Goal: Task Accomplishment & Management: Manage account settings

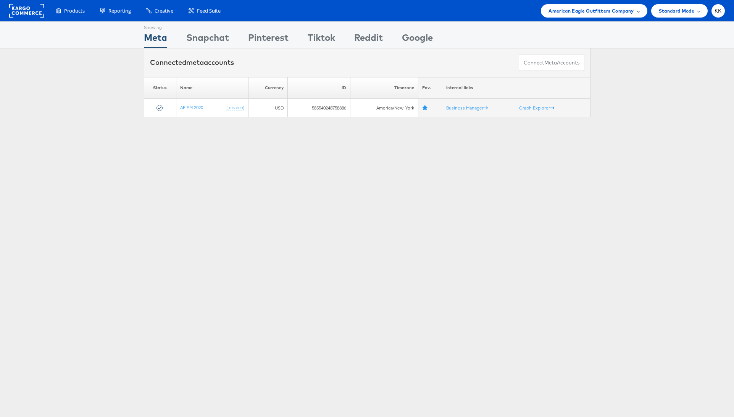
click at [601, 12] on span "American Eagle Outfitters Company" at bounding box center [590, 11] width 85 height 8
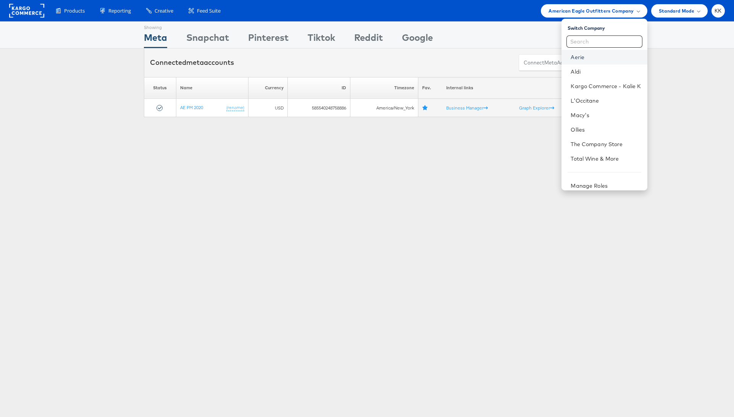
click at [584, 54] on link "Aerie" at bounding box center [605, 57] width 70 height 8
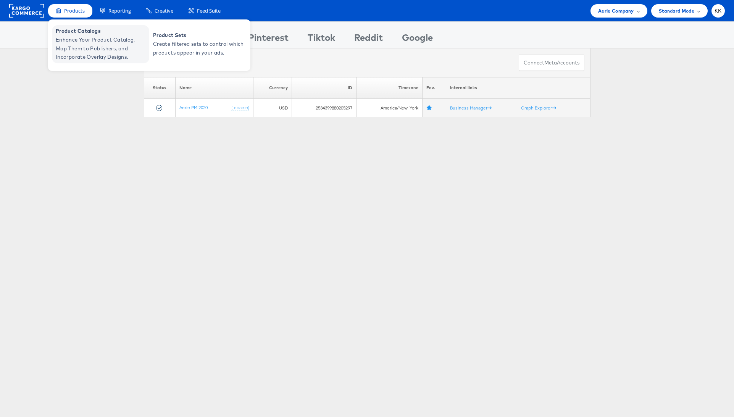
click at [74, 34] on span "Product Catalogs" at bounding box center [102, 31] width 92 height 9
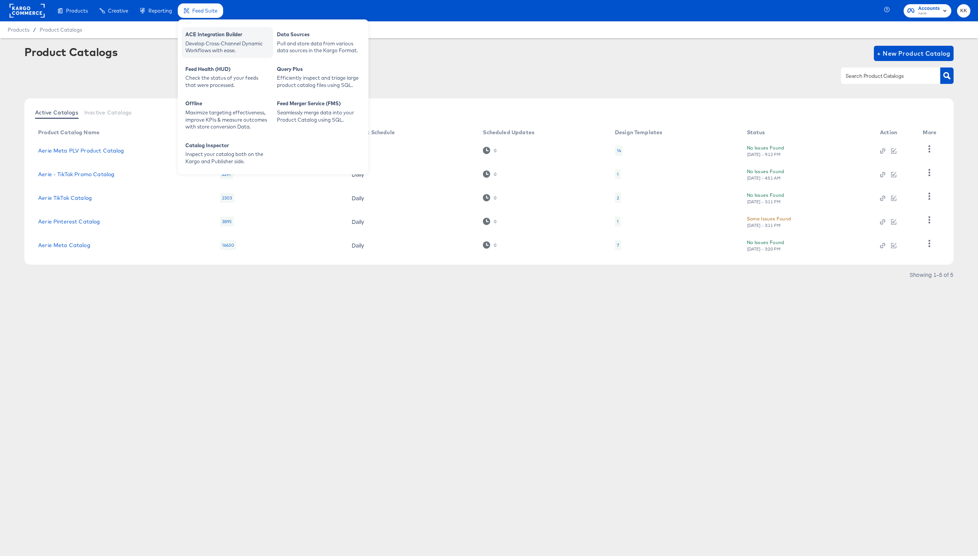
click at [201, 44] on div "Develop Cross-Channel Dynamic Workflows with ease." at bounding box center [227, 47] width 84 height 14
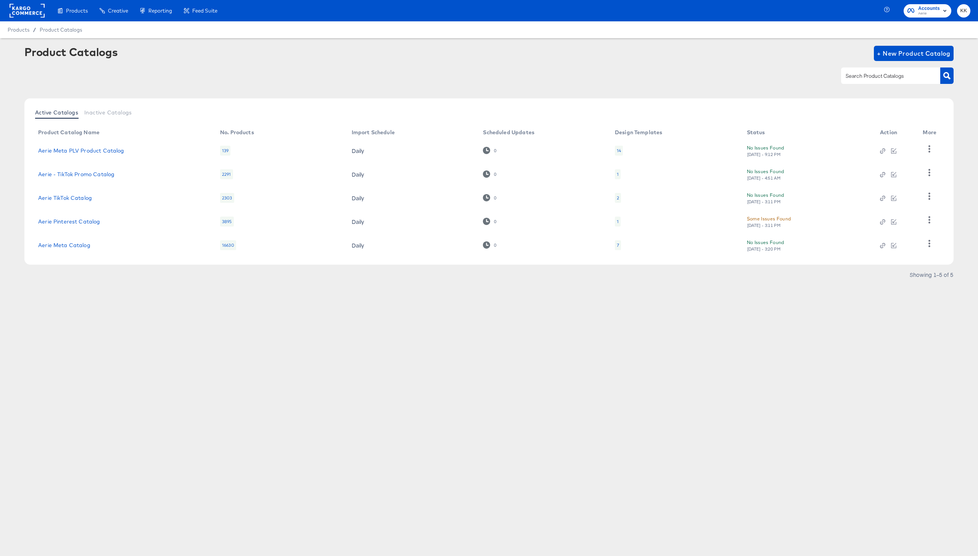
click at [624, 98] on div "Product Catalogs + New Product Catalog Active Catalogs Inactive Catalogs Produc…" at bounding box center [489, 165] width 930 height 239
click at [659, 72] on div at bounding box center [489, 75] width 930 height 17
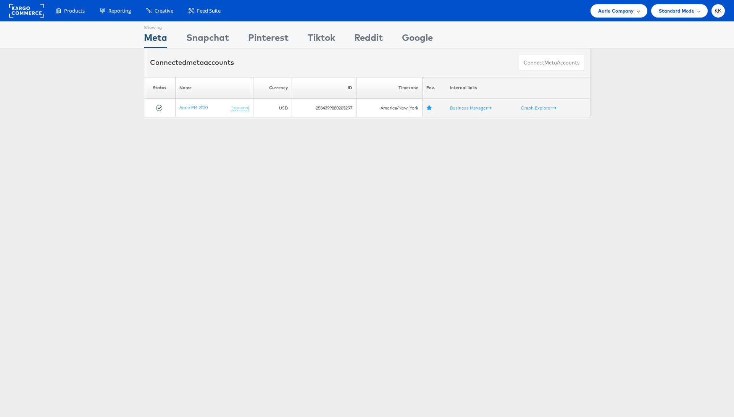
click at [626, 10] on span "Aerie Company" at bounding box center [615, 11] width 35 height 8
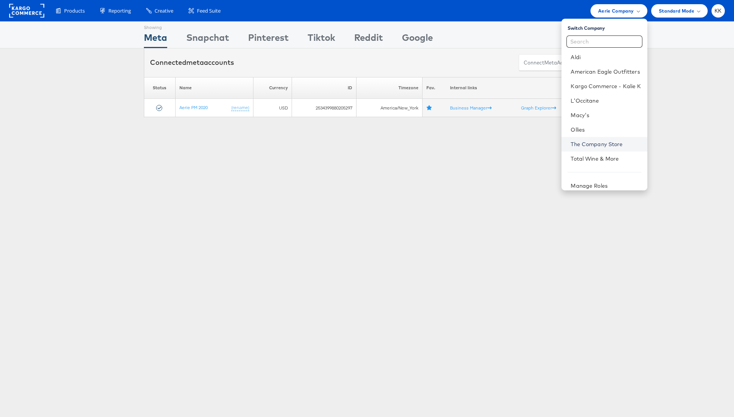
click at [610, 142] on link "The Company Store" at bounding box center [605, 144] width 70 height 8
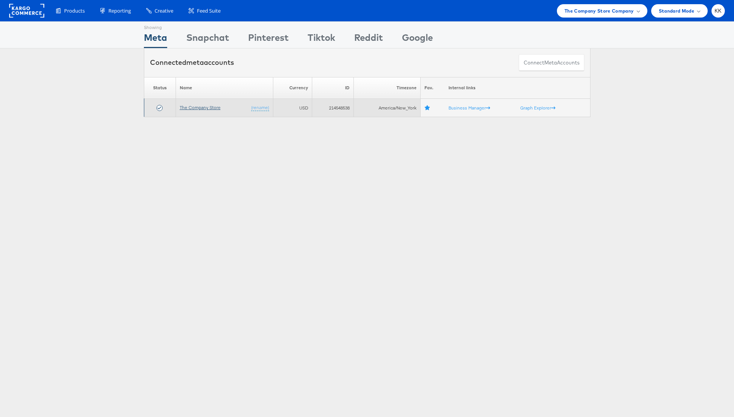
click at [192, 108] on link "The Company Store" at bounding box center [200, 108] width 41 height 6
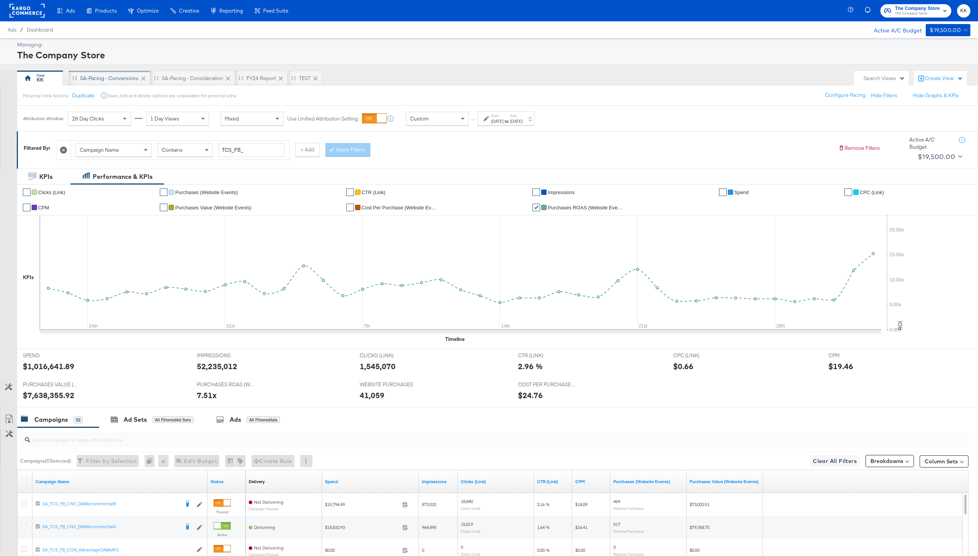
click at [113, 75] on div "SA-Pacing - Conversions" at bounding box center [109, 78] width 58 height 7
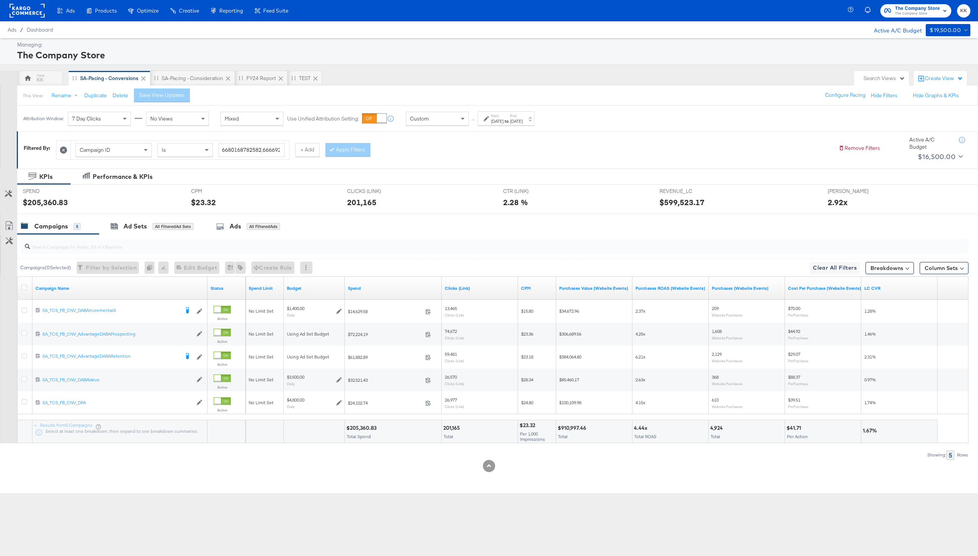
click at [446, 118] on div "Custom" at bounding box center [437, 118] width 62 height 13
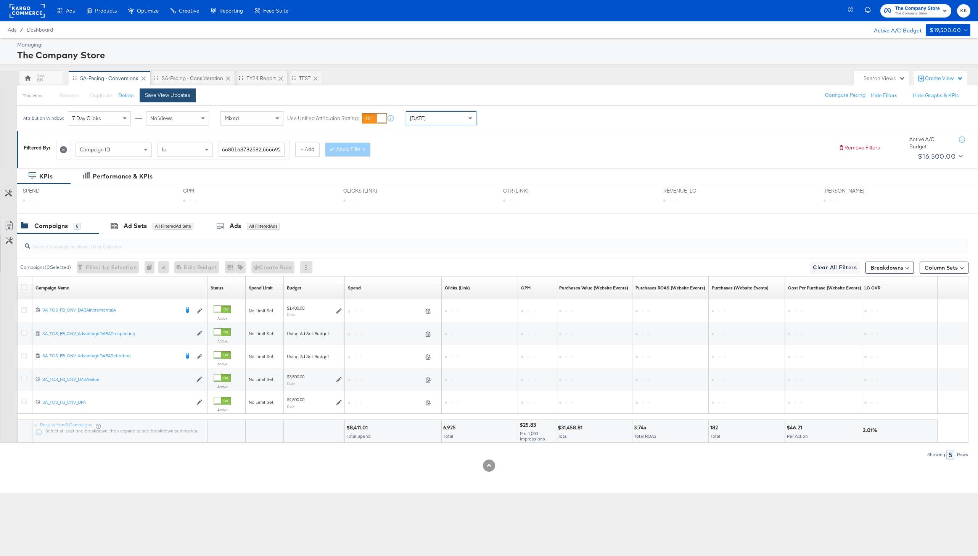
click at [182, 99] on button "Save View Updates" at bounding box center [168, 96] width 56 height 14
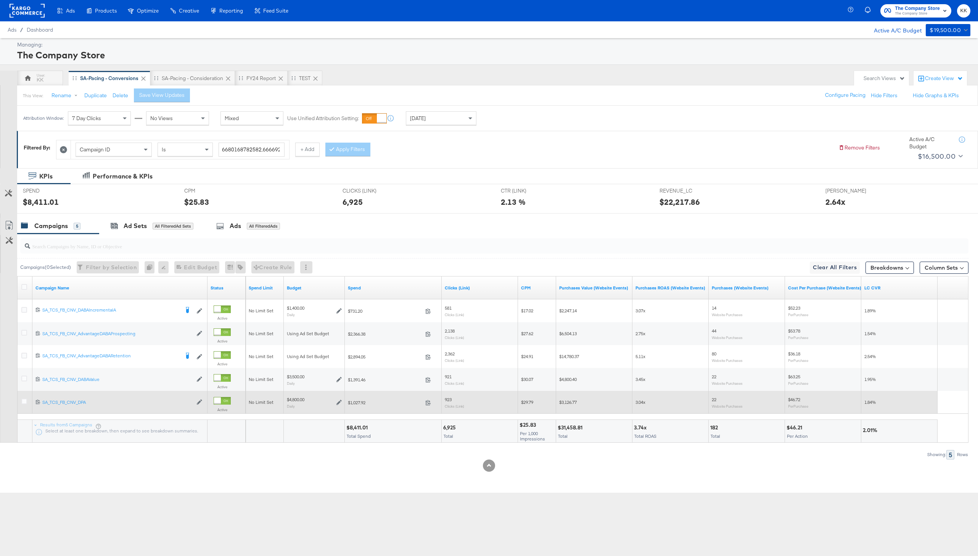
click at [27, 400] on div at bounding box center [25, 403] width 8 height 8
click at [24, 400] on icon at bounding box center [24, 402] width 6 height 6
click at [0, 0] on input "checkbox" at bounding box center [0, 0] width 0 height 0
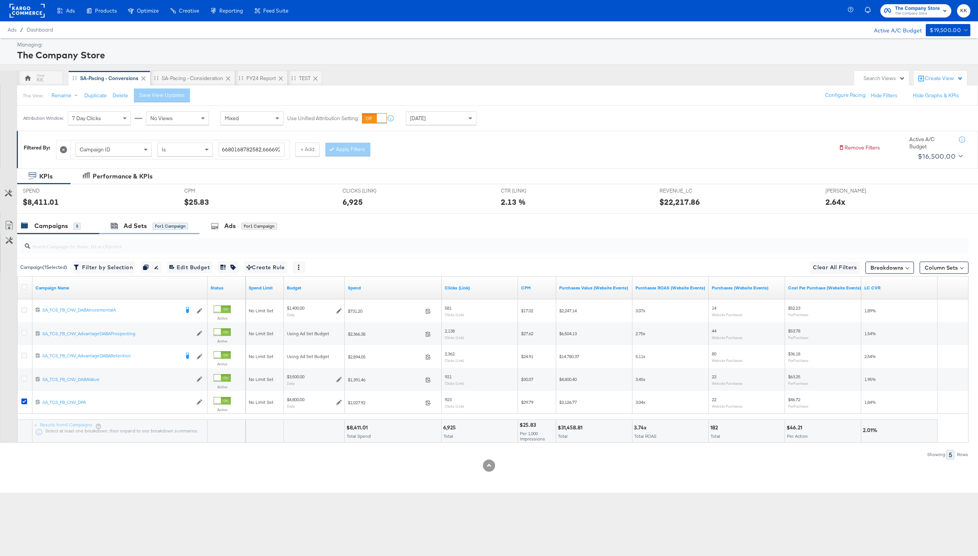
click at [139, 232] on div "Ad Sets for 1 Campaign" at bounding box center [149, 226] width 100 height 16
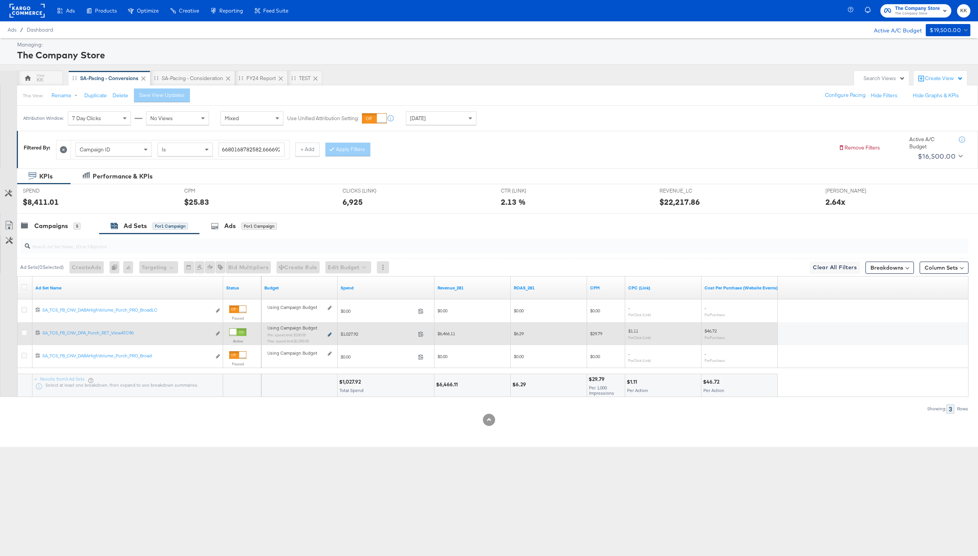
click at [329, 335] on icon at bounding box center [330, 335] width 4 height 4
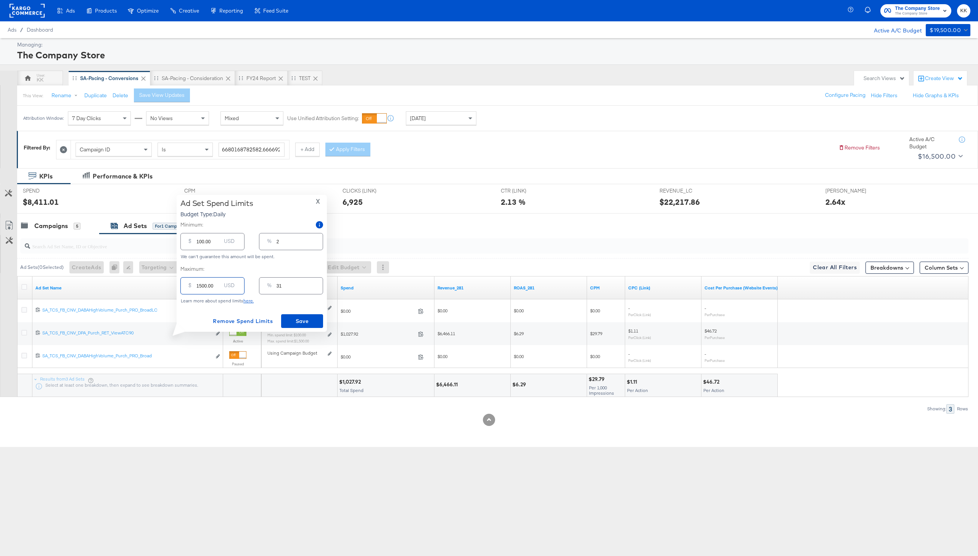
drag, startPoint x: 201, startPoint y: 287, endPoint x: 190, endPoint y: 287, distance: 10.3
click at [190, 287] on div "$ 1500.00 USD" at bounding box center [212, 285] width 64 height 17
type input "200.00"
type input "4"
type input "2400.00"
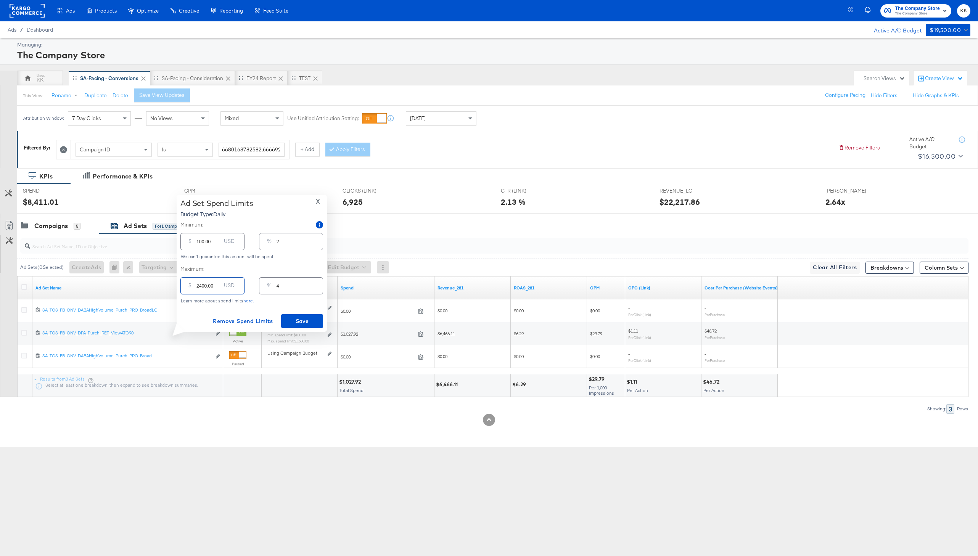
type input "50"
type input "2400.00"
click at [198, 243] on input "100.00" at bounding box center [209, 238] width 24 height 16
type input "1500.00"
type input "31"
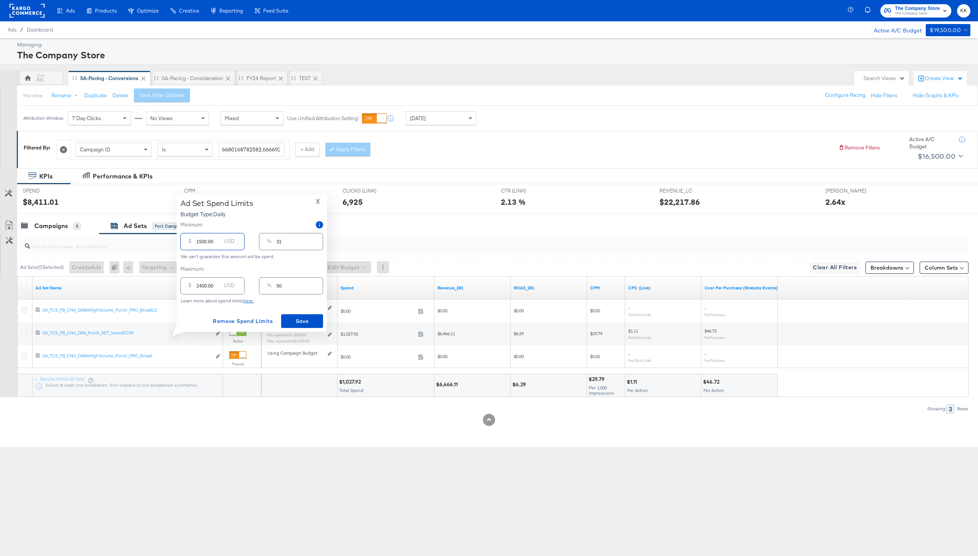
type input "15000.00"
type input "313"
type input "1500.00"
type input "31"
type input "1500.00"
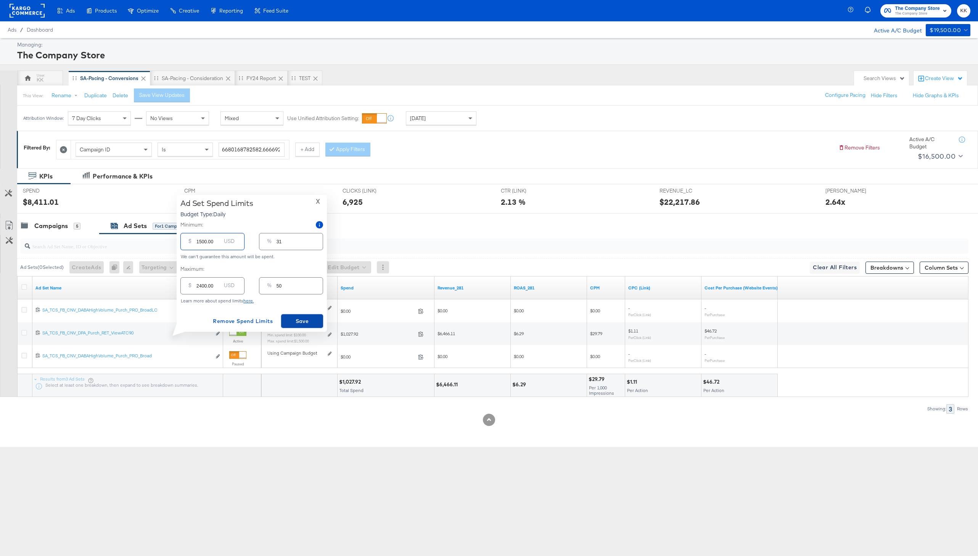
click at [304, 319] on span "Save" at bounding box center [302, 322] width 36 height 10
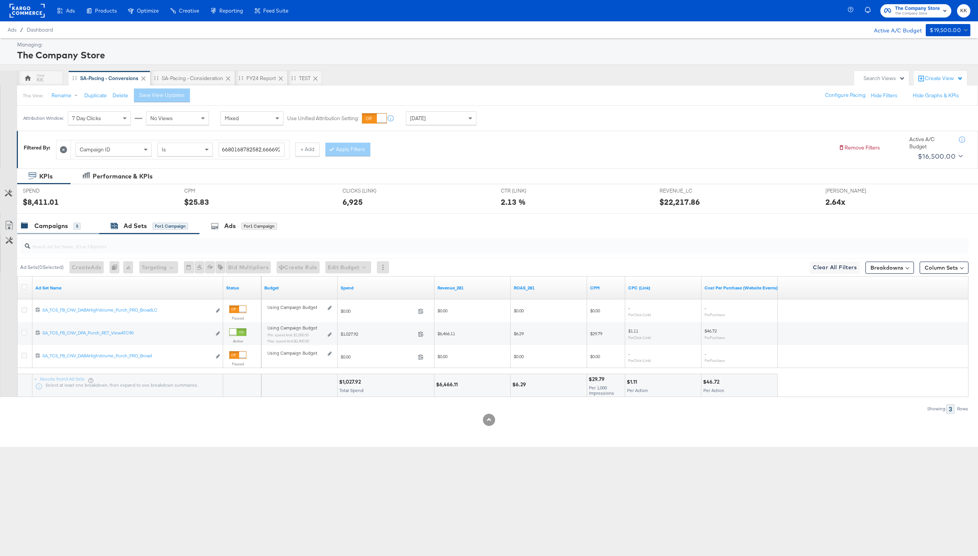
click at [71, 229] on div "Campaigns 5" at bounding box center [51, 226] width 60 height 9
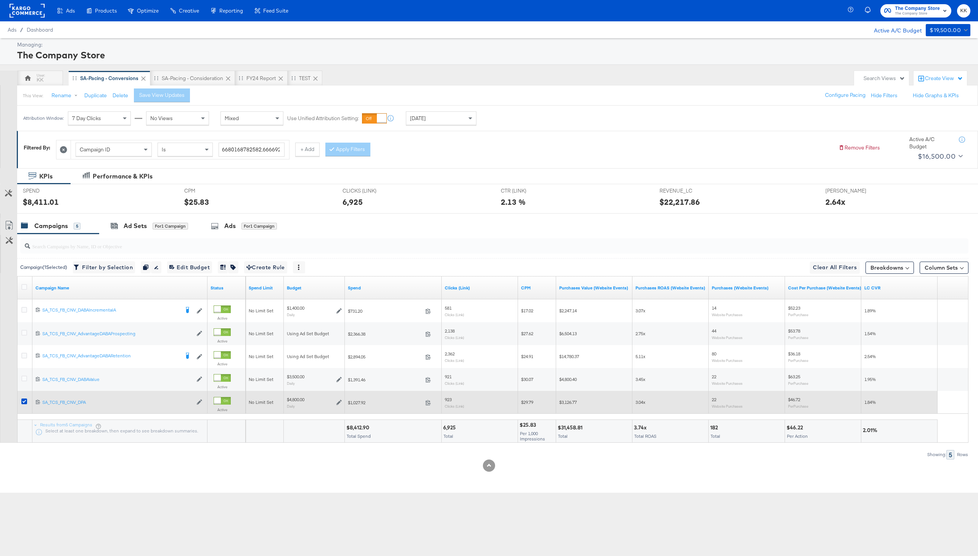
click at [22, 406] on div at bounding box center [25, 403] width 8 height 8
click at [22, 403] on icon at bounding box center [24, 402] width 6 height 6
click at [0, 0] on input "checkbox" at bounding box center [0, 0] width 0 height 0
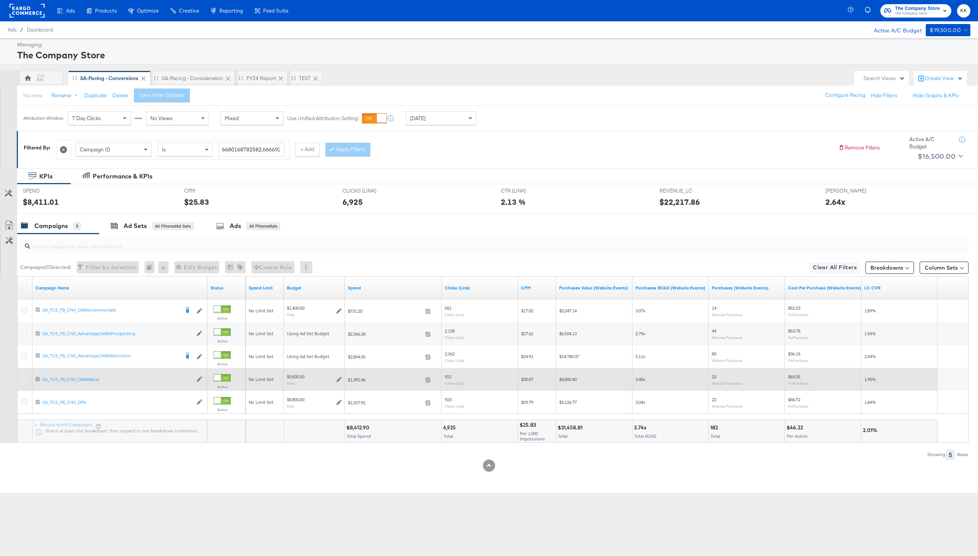
click at [22, 379] on icon at bounding box center [24, 379] width 6 height 6
click at [0, 0] on input "checkbox" at bounding box center [0, 0] width 0 height 0
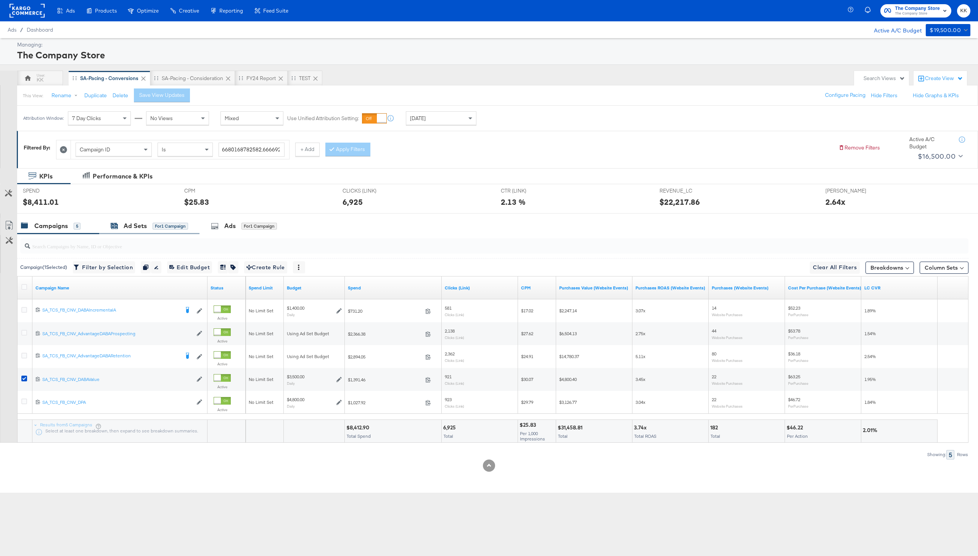
click at [113, 227] on icon at bounding box center [114, 226] width 7 height 5
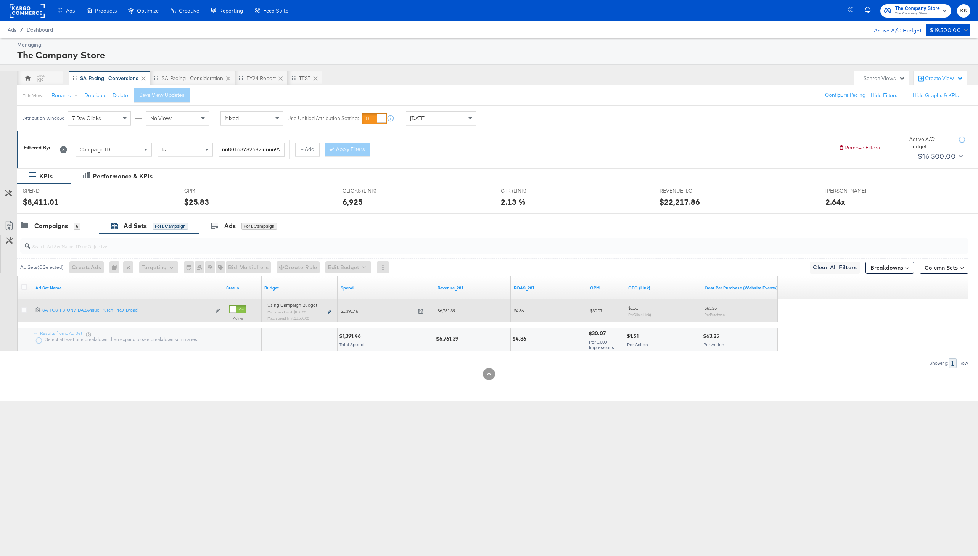
click at [330, 310] on icon at bounding box center [330, 312] width 4 height 4
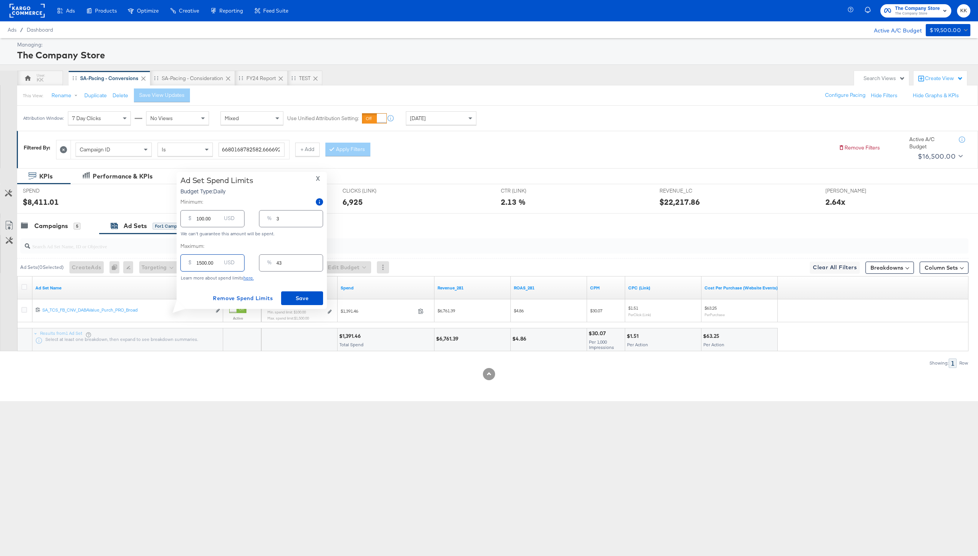
drag, startPoint x: 201, startPoint y: 264, endPoint x: 190, endPoint y: 264, distance: 11.4
click at [190, 264] on div "$ 1500.00 USD" at bounding box center [212, 263] width 64 height 17
type input "200.00"
type input "6"
type input "2100.00"
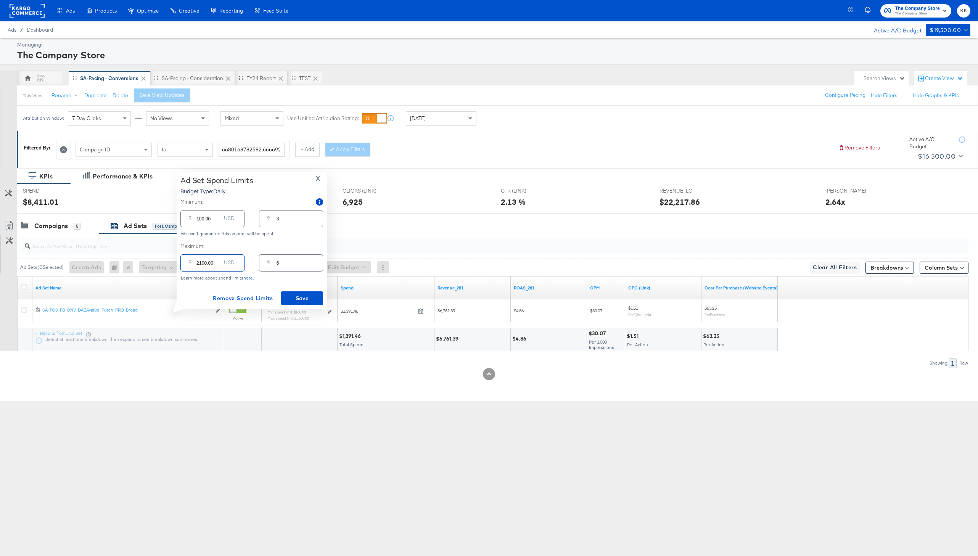
type input "60"
type input "2100.00"
click at [199, 220] on input "100.00" at bounding box center [209, 216] width 24 height 16
type input "1600.00"
type input "46"
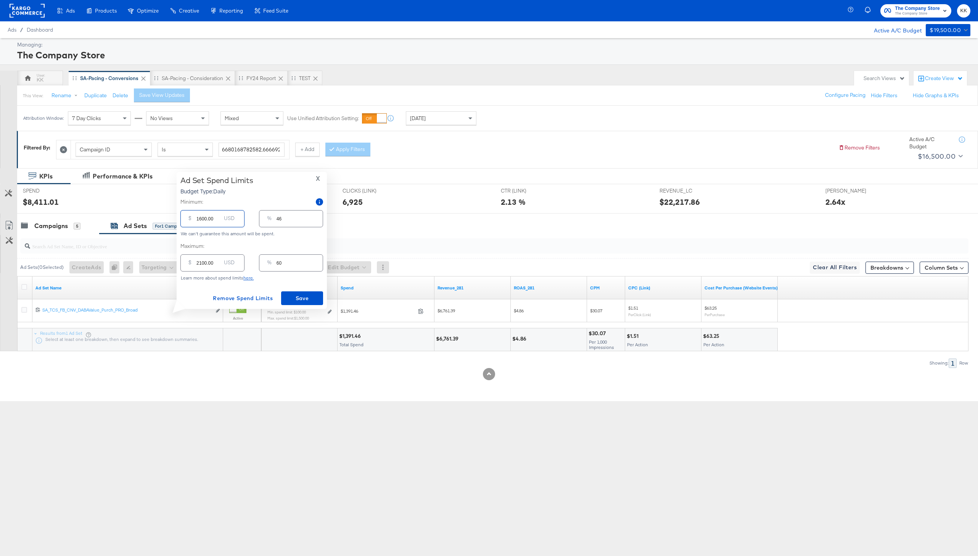
type input "16000.00"
type input "457"
type input "1600.00"
type input "46"
type input "1600.00"
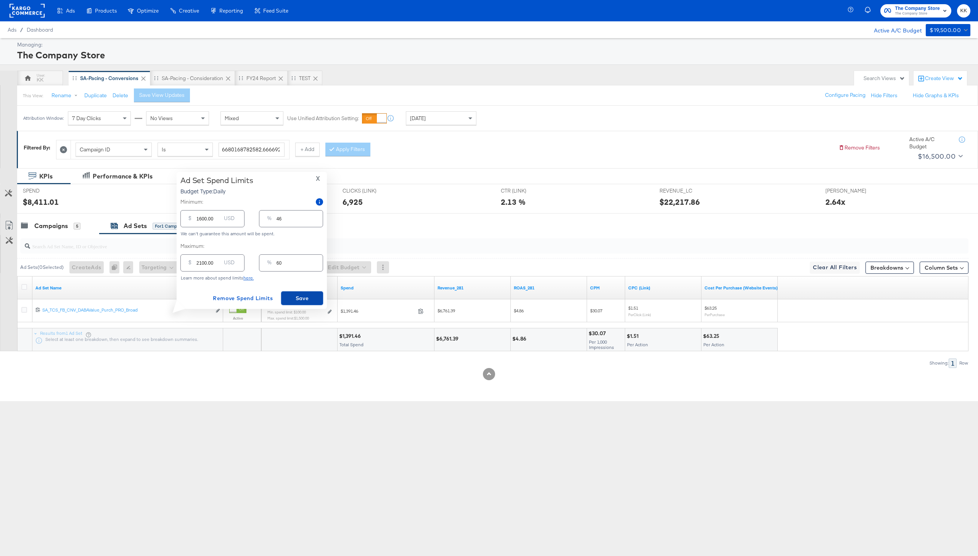
click at [305, 299] on span "Save" at bounding box center [302, 299] width 36 height 10
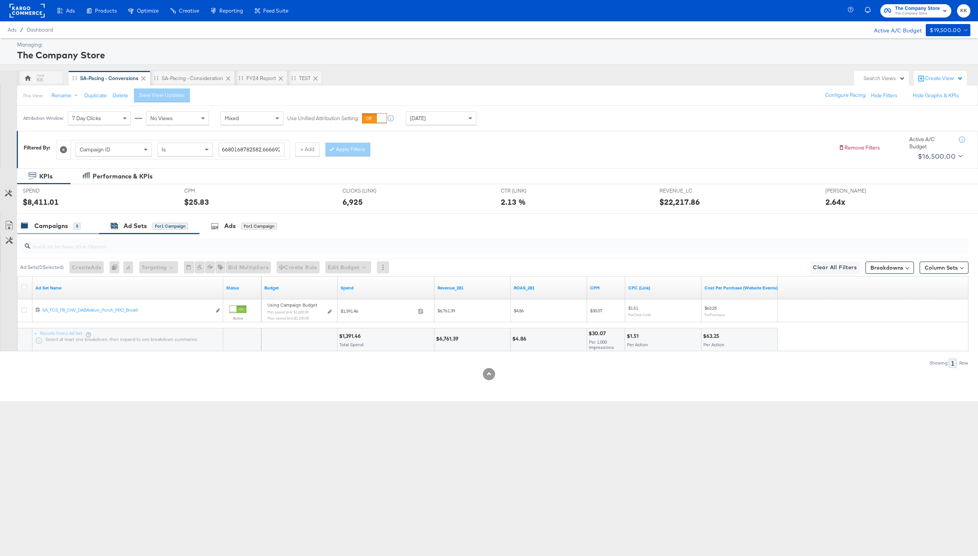
click at [75, 221] on div "Campaigns 5" at bounding box center [58, 226] width 82 height 16
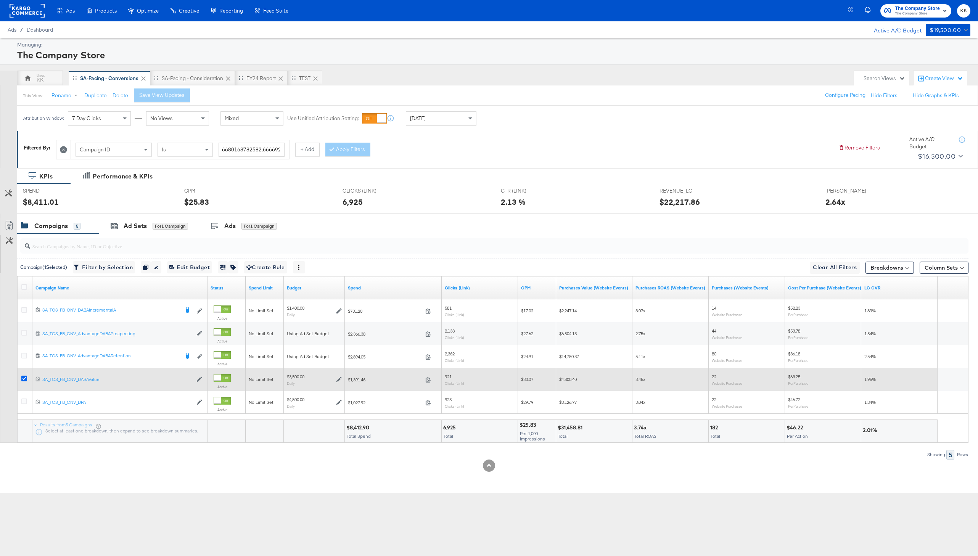
click at [26, 377] on icon at bounding box center [24, 379] width 6 height 6
click at [0, 0] on input "checkbox" at bounding box center [0, 0] width 0 height 0
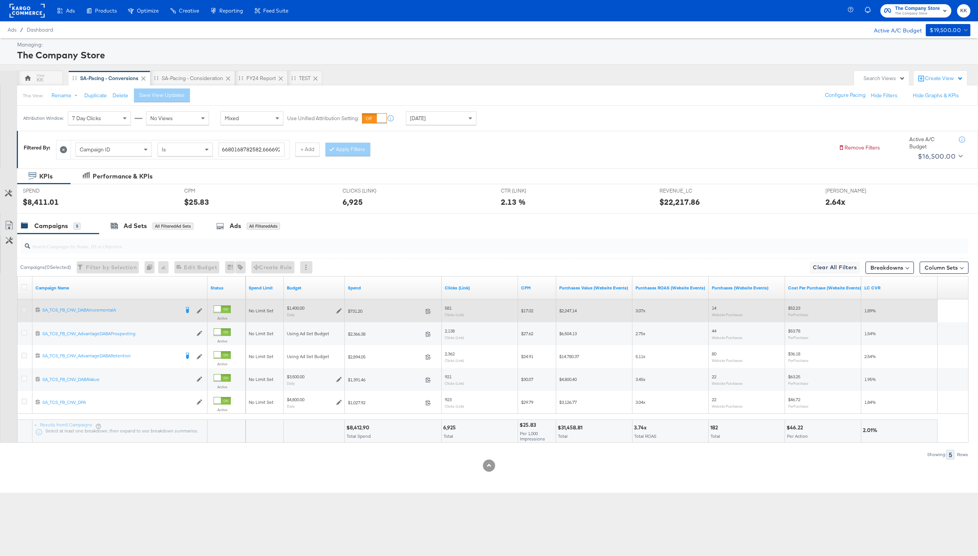
click at [23, 311] on icon at bounding box center [24, 310] width 6 height 6
click at [0, 0] on input "checkbox" at bounding box center [0, 0] width 0 height 0
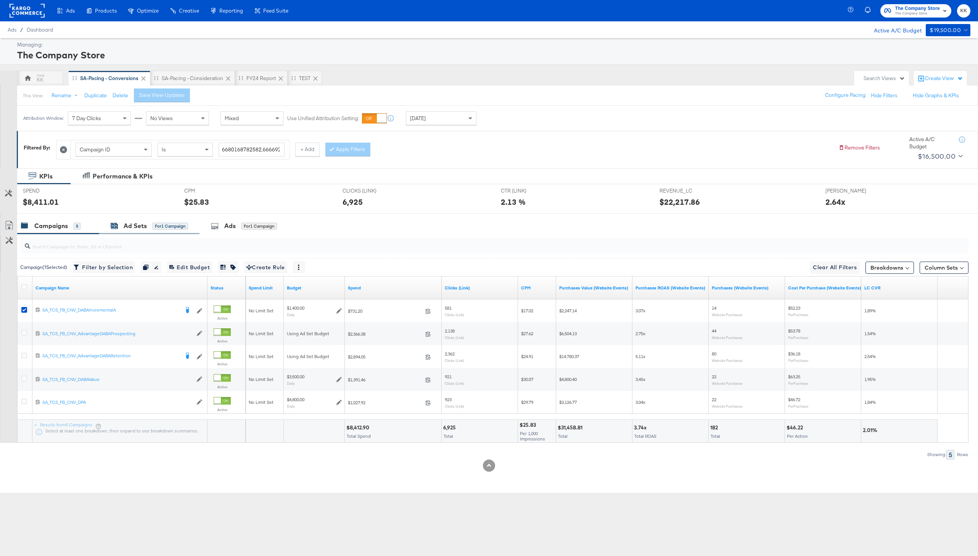
click at [145, 228] on div "Ad Sets" at bounding box center [135, 226] width 23 height 9
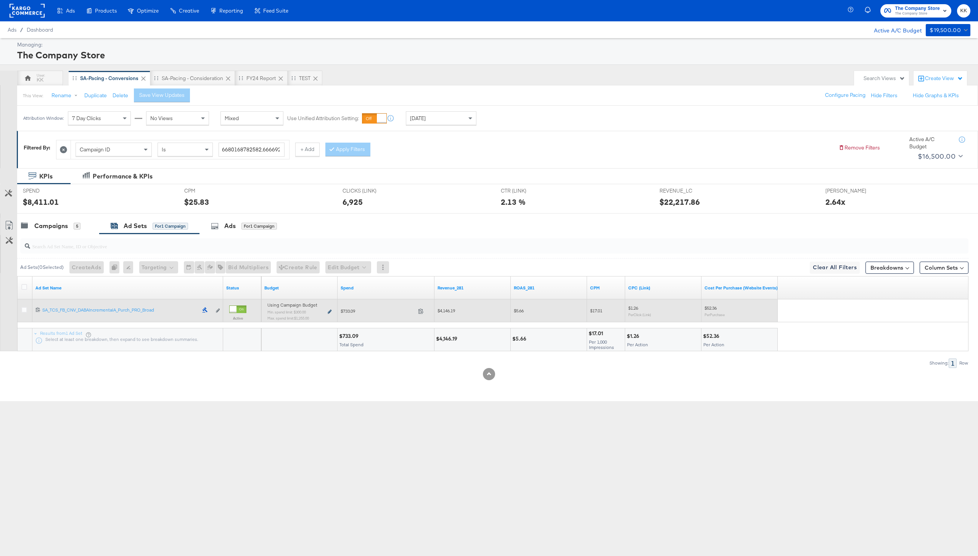
click at [330, 312] on icon at bounding box center [330, 312] width 4 height 4
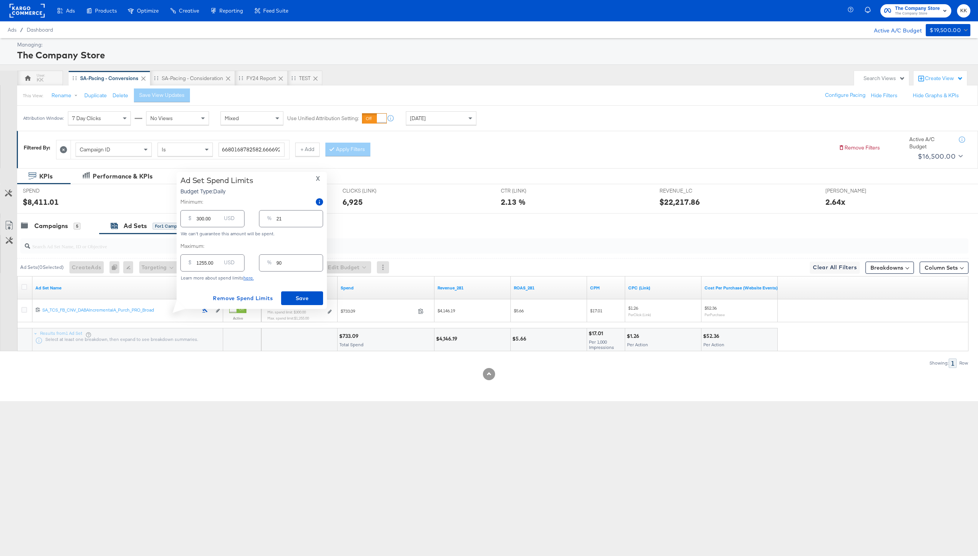
drag, startPoint x: 198, startPoint y: 217, endPoint x: 206, endPoint y: 251, distance: 35.0
click at [198, 217] on input "300.00" at bounding box center [209, 216] width 24 height 16
type input "00.00"
type input "0"
type input "800.00"
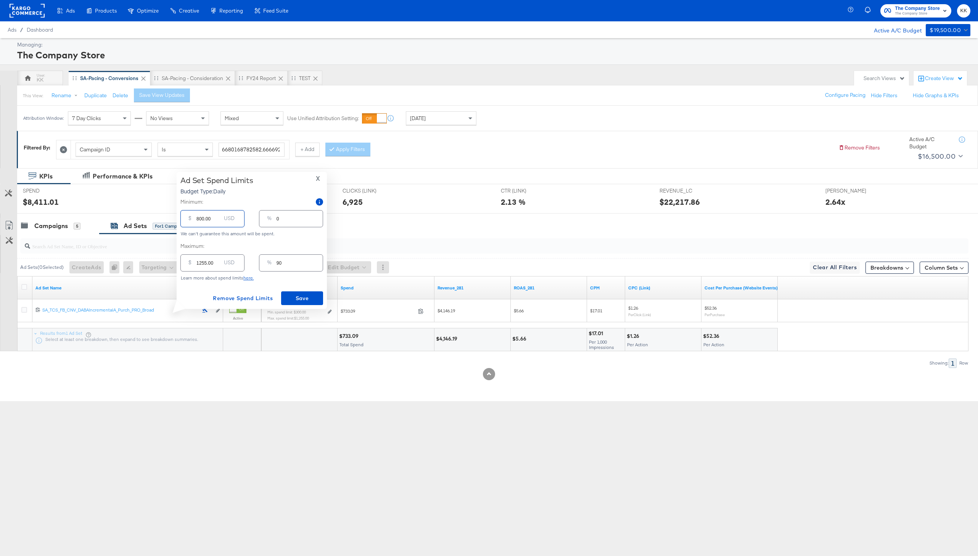
type input "57"
type input "800.00"
click at [205, 264] on input "1255.00" at bounding box center [209, 260] width 24 height 16
type input "125.00"
type input "9"
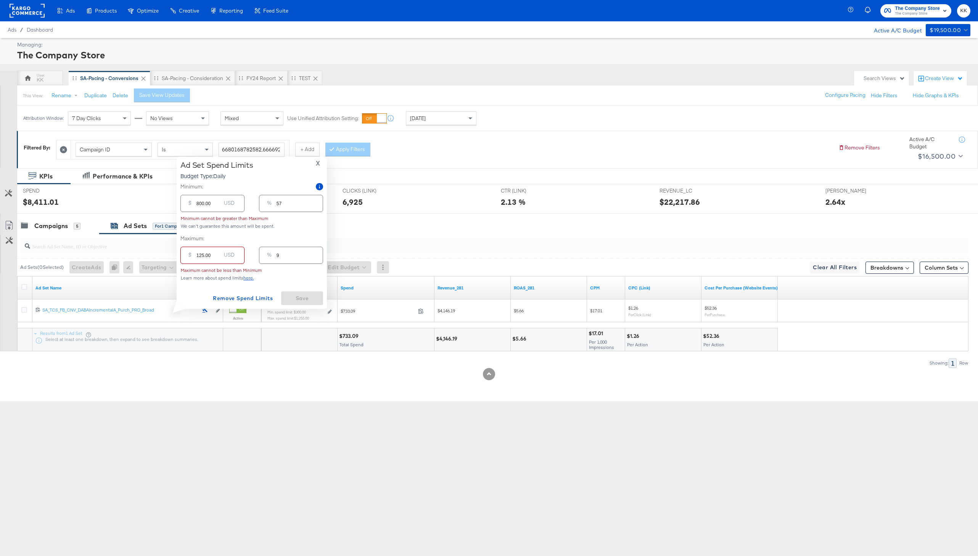
type input "12.00"
type input "1"
type input "1.00"
type input "0"
type input "14.00"
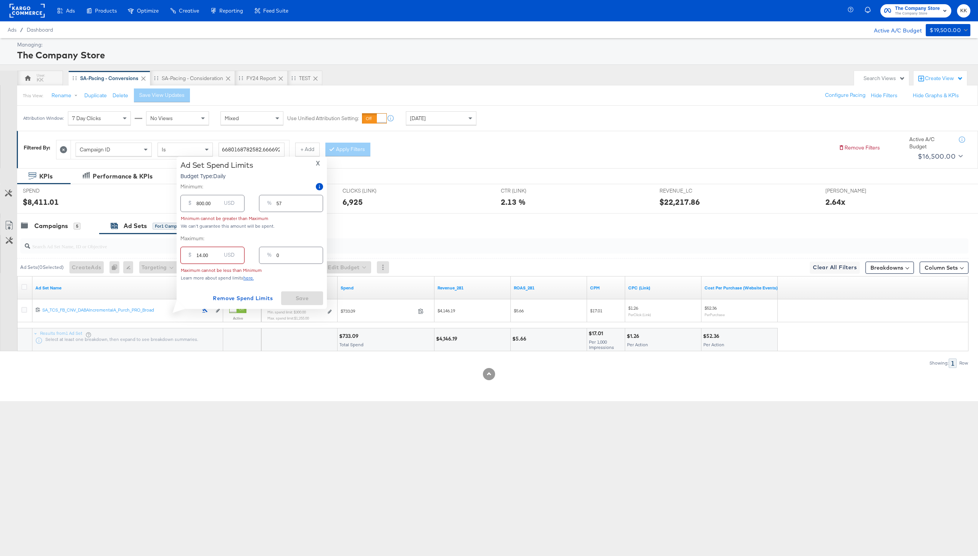
type input "1"
type input "140.00"
type input "10"
type input "1400.00"
type input "100"
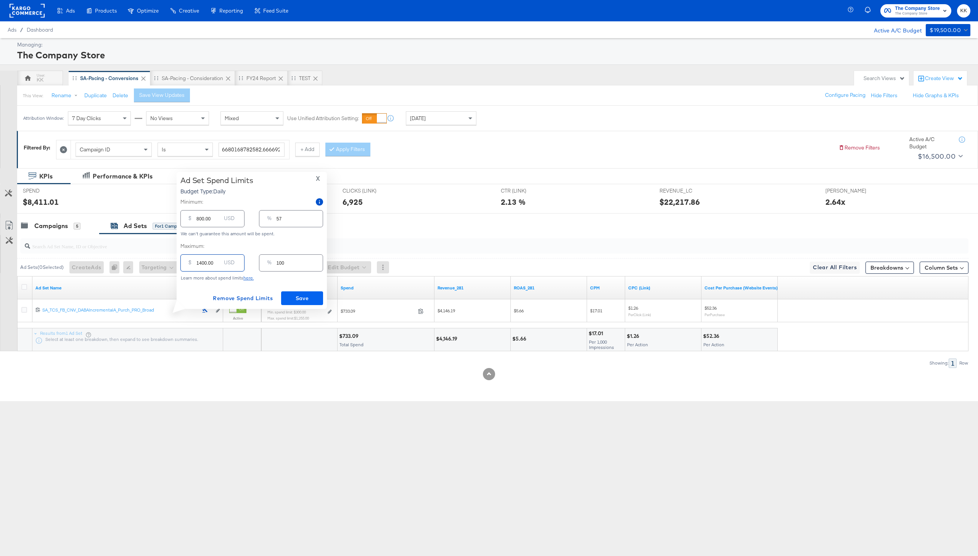
type input "1400.00"
click at [291, 299] on span "Save" at bounding box center [302, 299] width 36 height 10
click at [57, 235] on div at bounding box center [493, 246] width 952 height 24
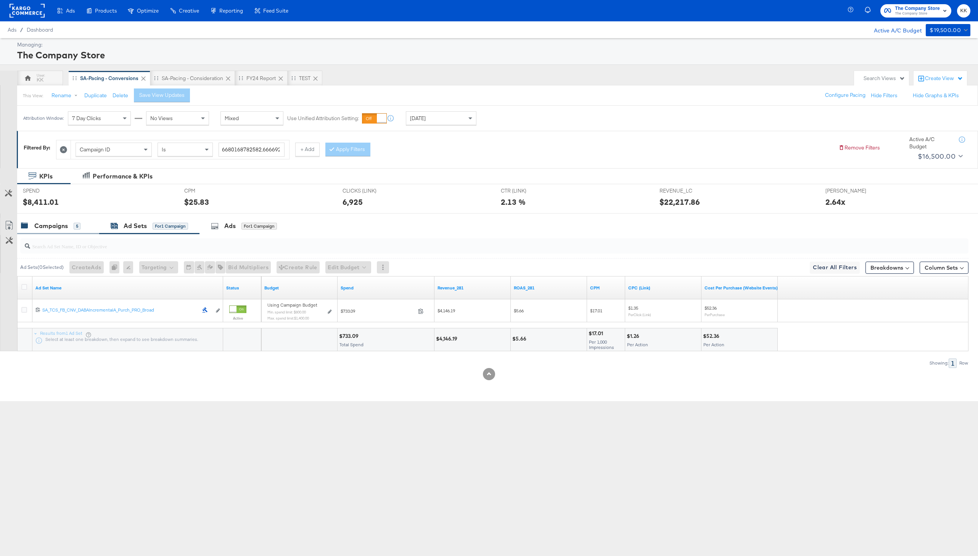
click at [57, 229] on div "Campaigns" at bounding box center [51, 226] width 34 height 9
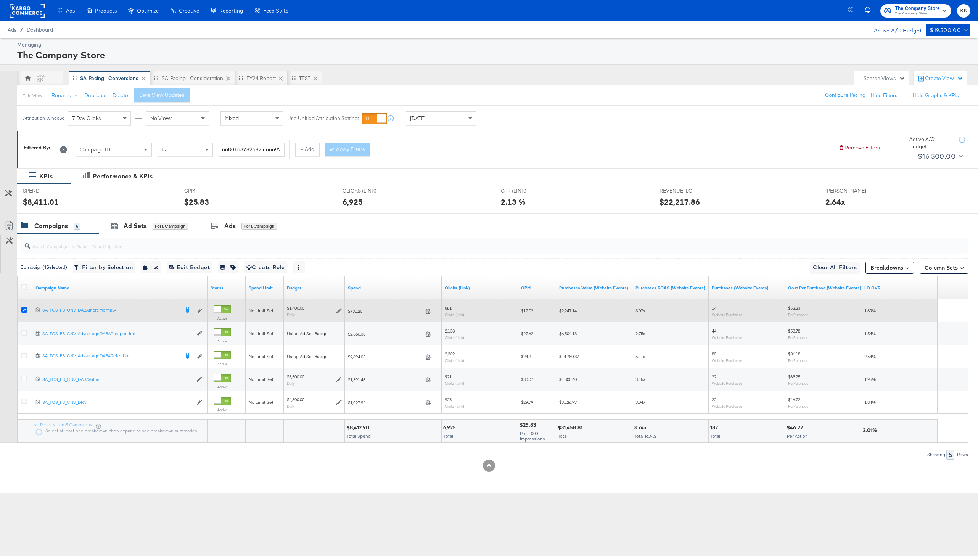
click at [23, 309] on icon at bounding box center [24, 310] width 6 height 6
click at [0, 0] on input "checkbox" at bounding box center [0, 0] width 0 height 0
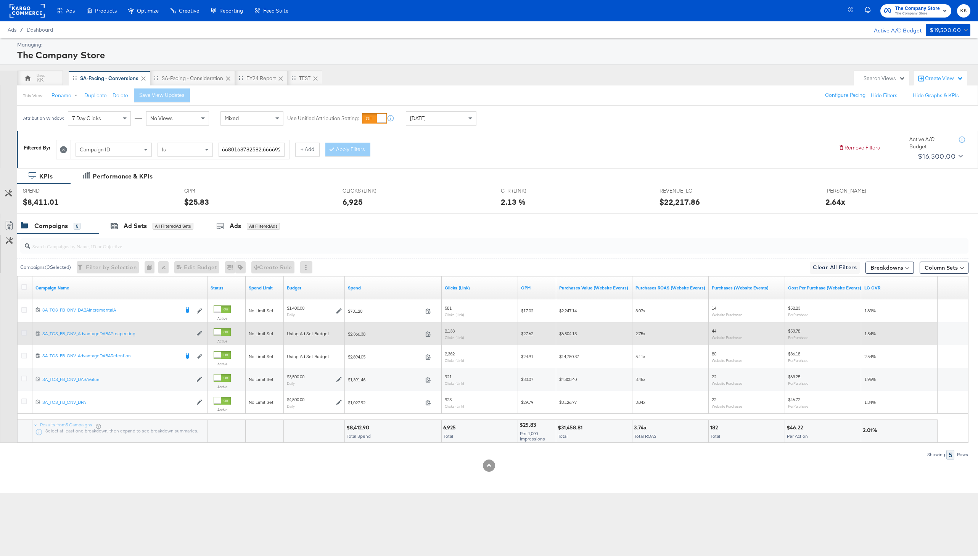
click at [23, 332] on icon at bounding box center [24, 333] width 6 height 6
click at [0, 0] on input "checkbox" at bounding box center [0, 0] width 0 height 0
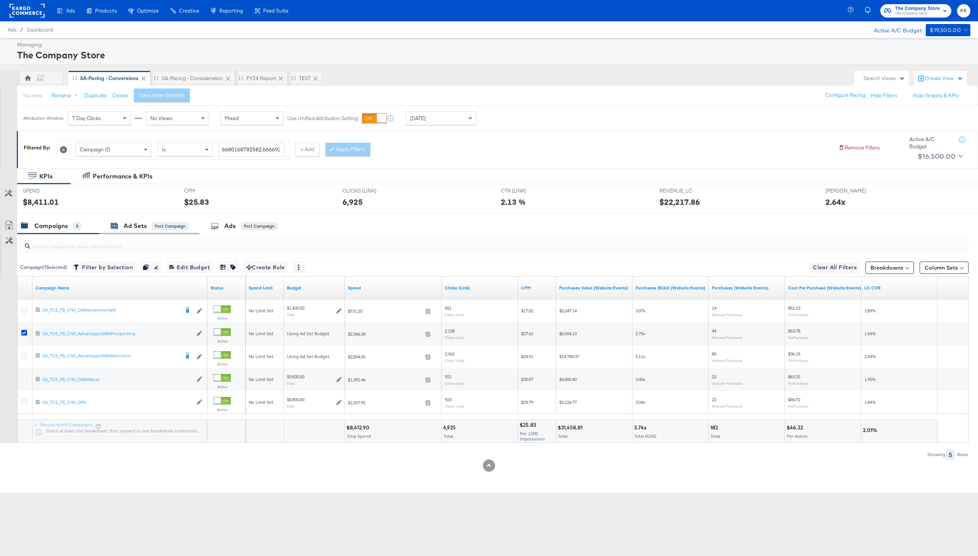
click at [143, 226] on div "Ad Sets" at bounding box center [135, 226] width 23 height 9
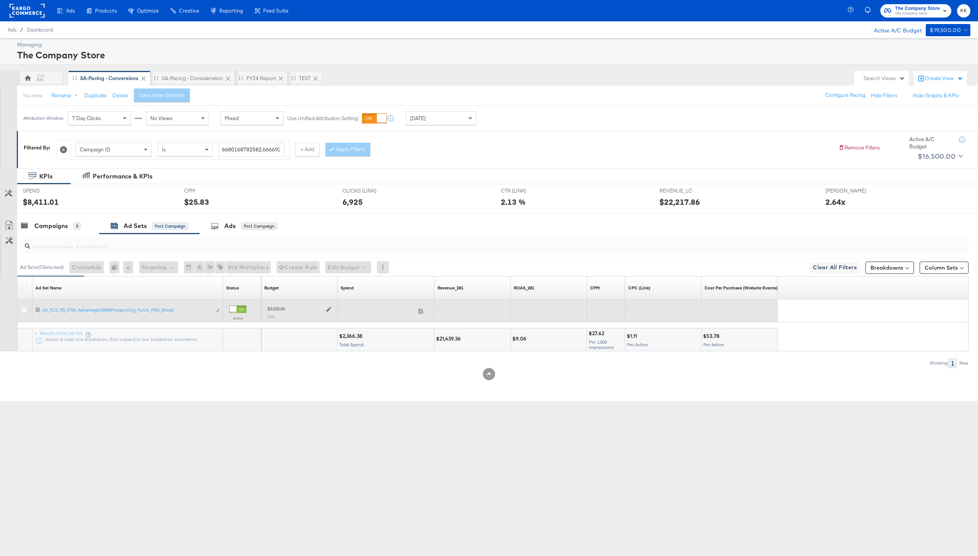
click at [333, 307] on div "$3,000.00 Daily" at bounding box center [299, 312] width 70 height 19
click at [327, 311] on icon at bounding box center [328, 309] width 5 height 5
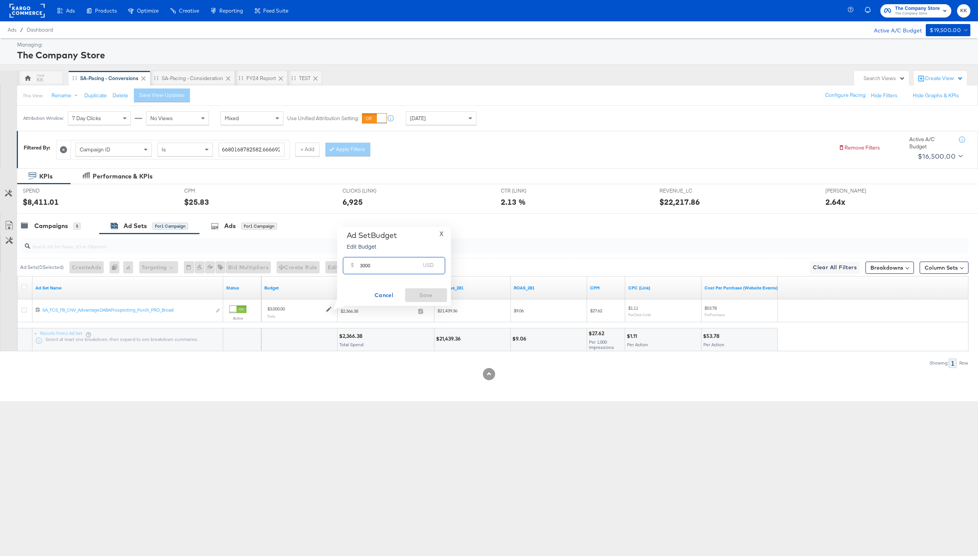
click at [365, 266] on input "3000" at bounding box center [390, 263] width 60 height 16
type input "3500"
click at [438, 298] on span "Save" at bounding box center [426, 296] width 36 height 10
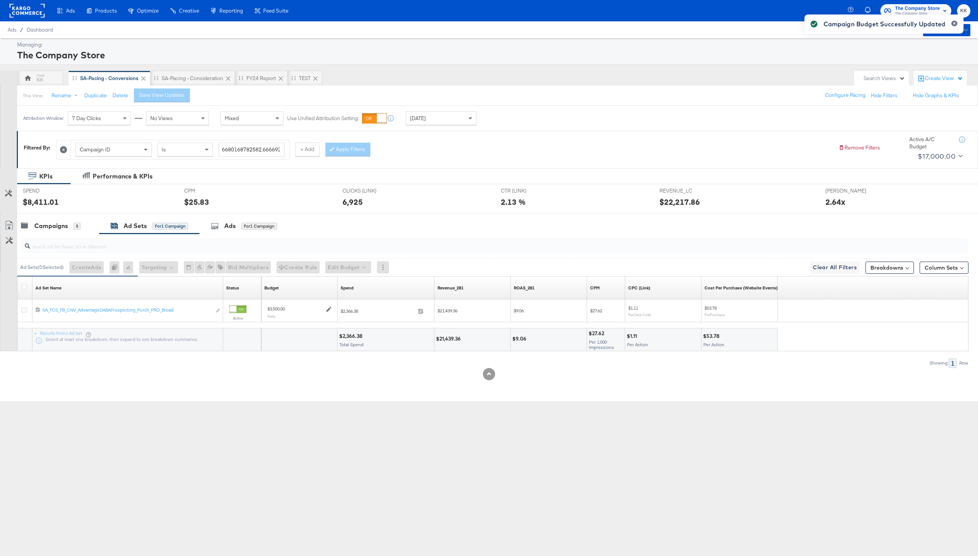
click at [415, 127] on div "Attribution Window: 7 Day Clicks No Views Mixed Use Unified Attribution Setting…" at bounding box center [251, 118] width 469 height 25
click at [428, 116] on div "[DATE]" at bounding box center [441, 118] width 70 height 13
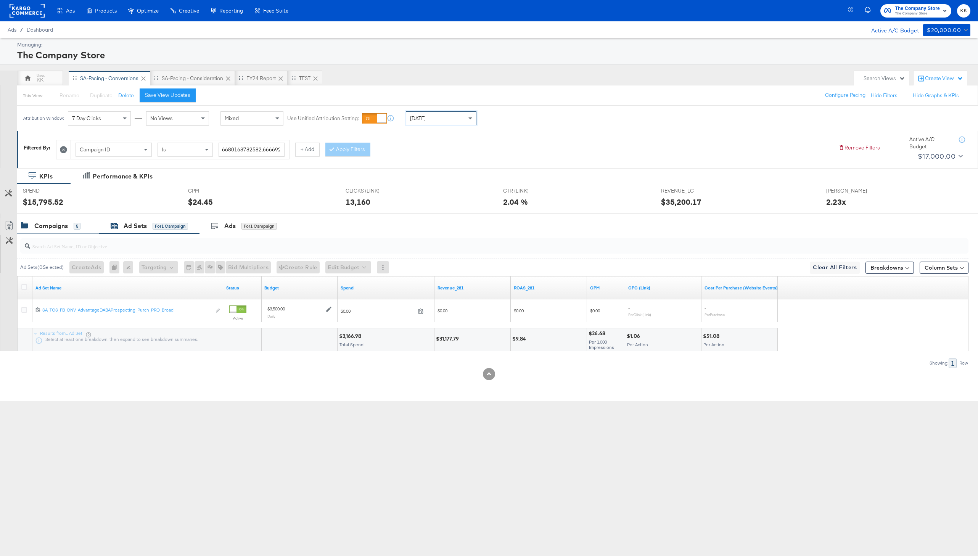
click at [67, 222] on div "Campaigns" at bounding box center [51, 226] width 34 height 9
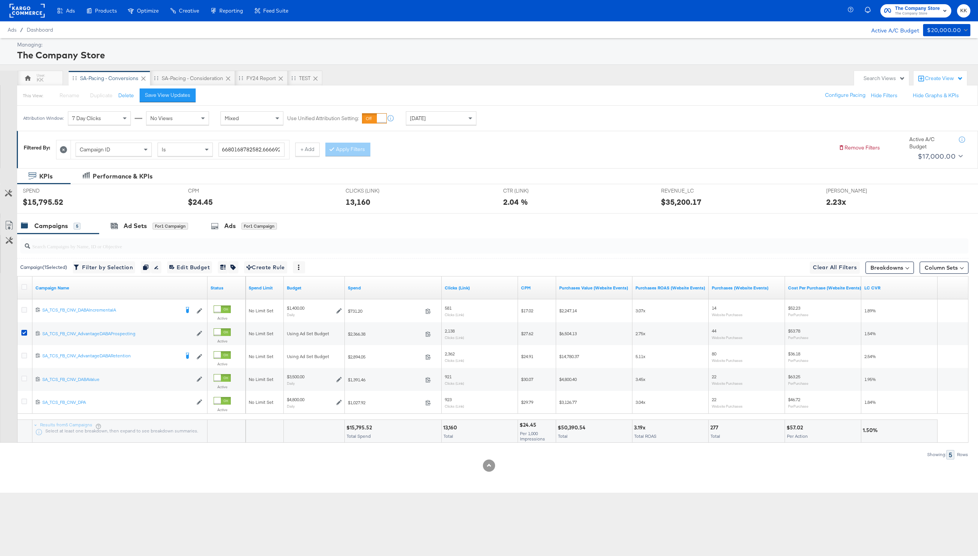
click at [423, 114] on div "[DATE]" at bounding box center [441, 118] width 70 height 13
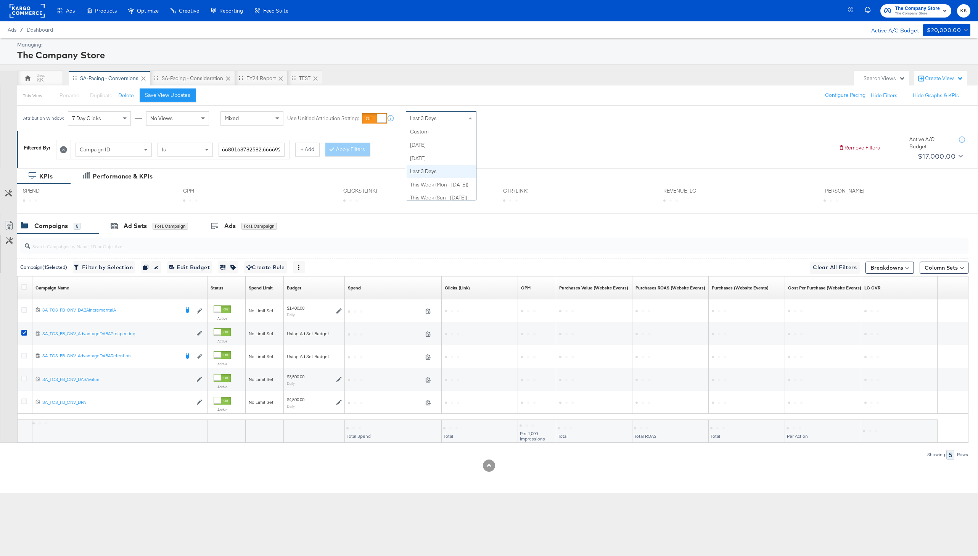
click at [436, 123] on div "Last 3 Days" at bounding box center [441, 118] width 70 height 13
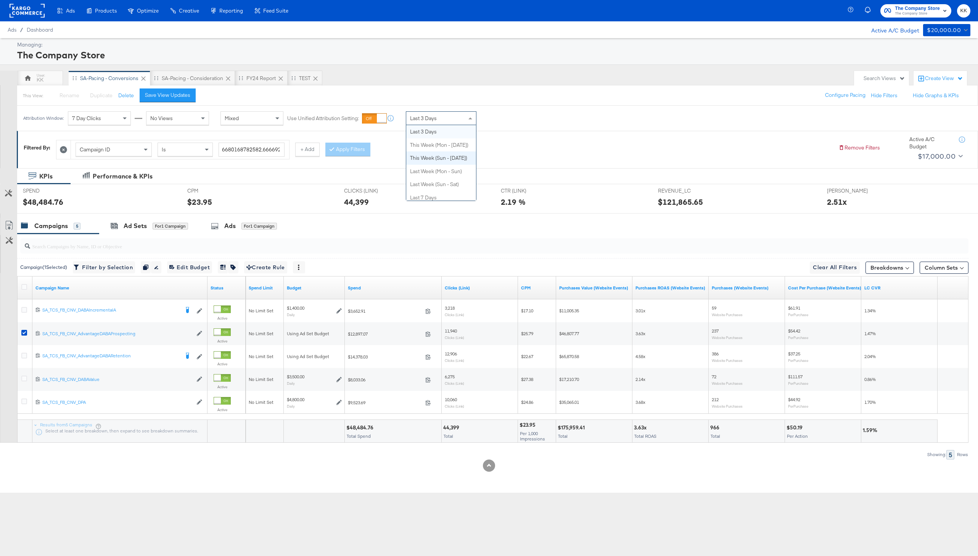
scroll to position [0, 0]
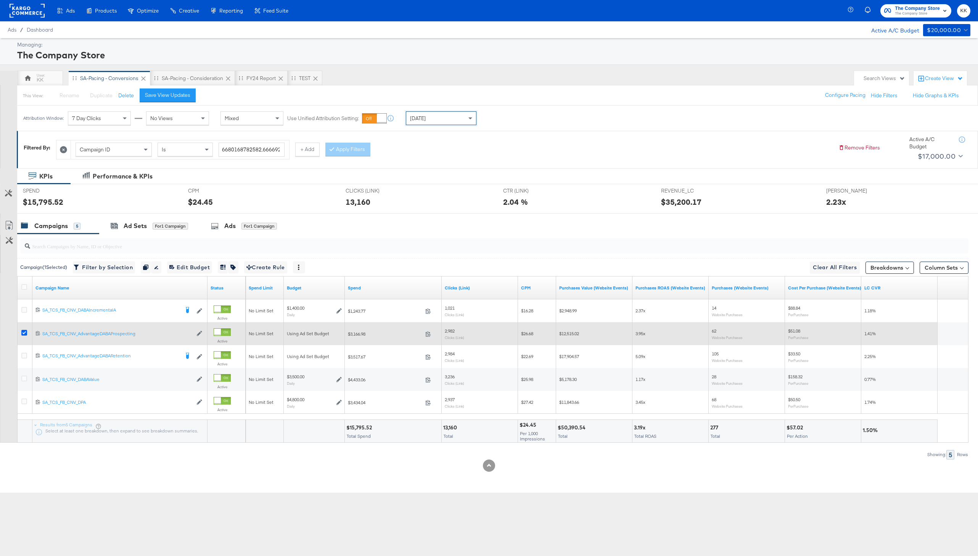
click at [24, 333] on icon at bounding box center [24, 333] width 6 height 6
click at [0, 0] on input "checkbox" at bounding box center [0, 0] width 0 height 0
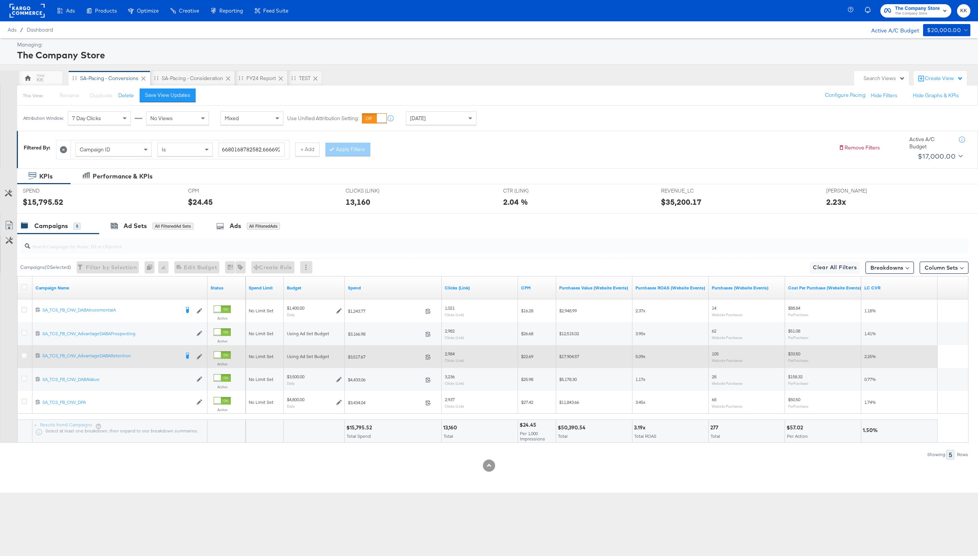
click at [24, 359] on div at bounding box center [25, 357] width 8 height 8
click at [24, 357] on icon at bounding box center [24, 356] width 6 height 6
click at [0, 0] on input "checkbox" at bounding box center [0, 0] width 0 height 0
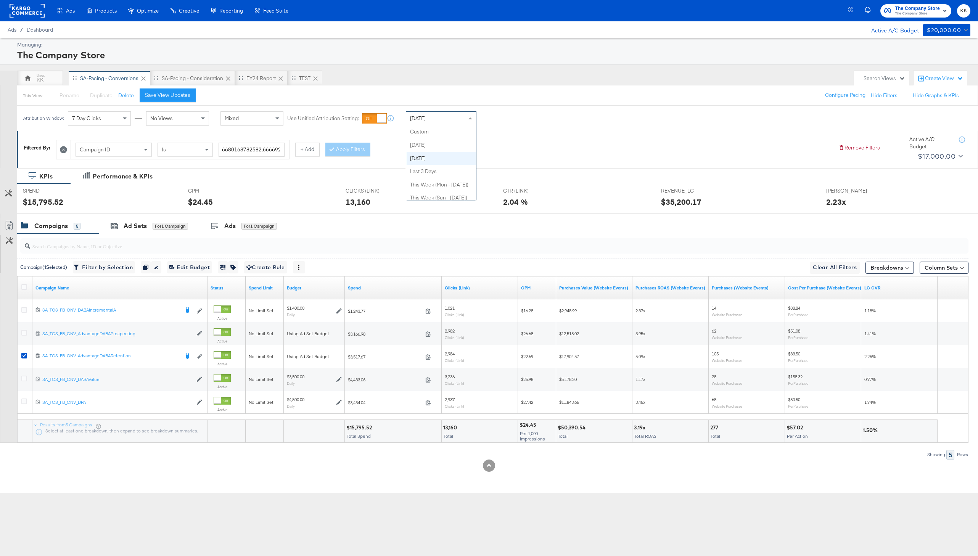
click at [451, 119] on div "[DATE]" at bounding box center [441, 118] width 70 height 13
click at [136, 222] on div "Ad Sets" at bounding box center [135, 226] width 23 height 9
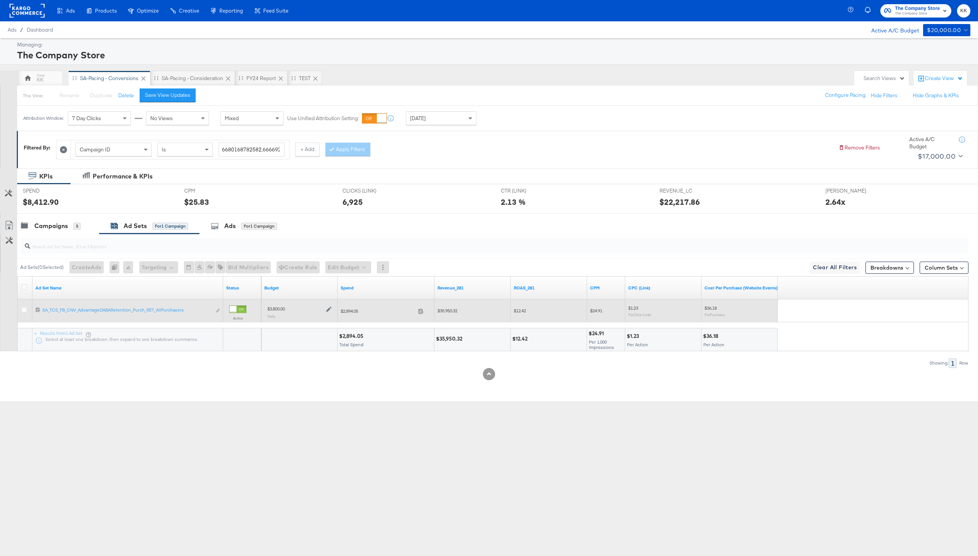
click at [330, 310] on icon at bounding box center [328, 309] width 5 height 5
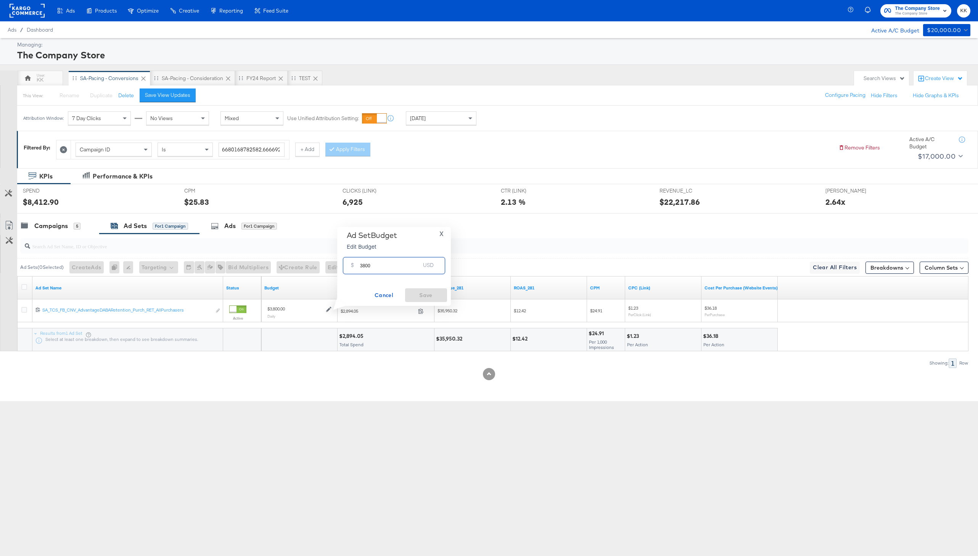
drag, startPoint x: 365, startPoint y: 266, endPoint x: 352, endPoint y: 266, distance: 13.0
click at [352, 266] on div "$ 3800 USD" at bounding box center [394, 265] width 102 height 17
type input "4300"
click at [439, 291] on span "Save" at bounding box center [426, 296] width 36 height 10
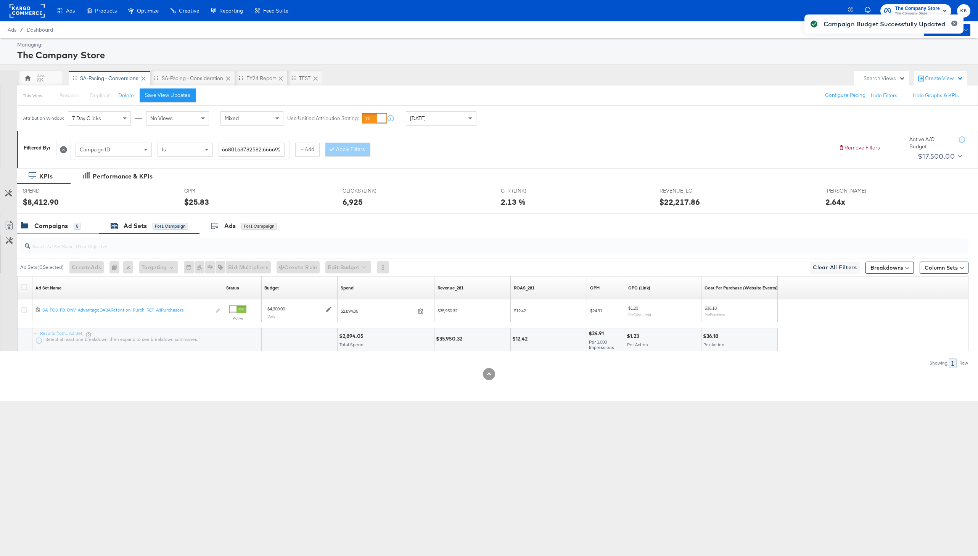
click at [81, 222] on div "Campaigns 5" at bounding box center [54, 226] width 67 height 9
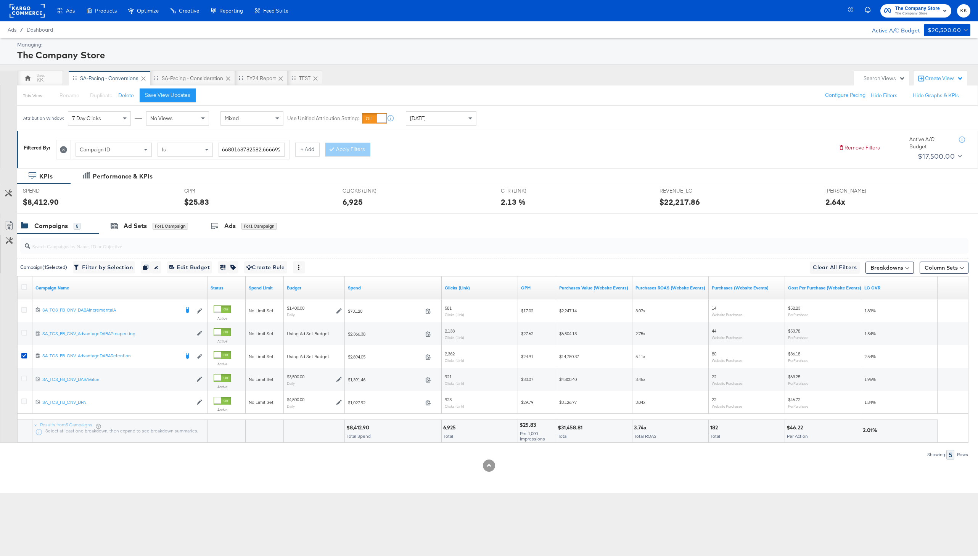
click at [320, 495] on div "Ads Products Optimize Creative Reporting Feed Suite The Company Store The Compa…" at bounding box center [489, 278] width 978 height 556
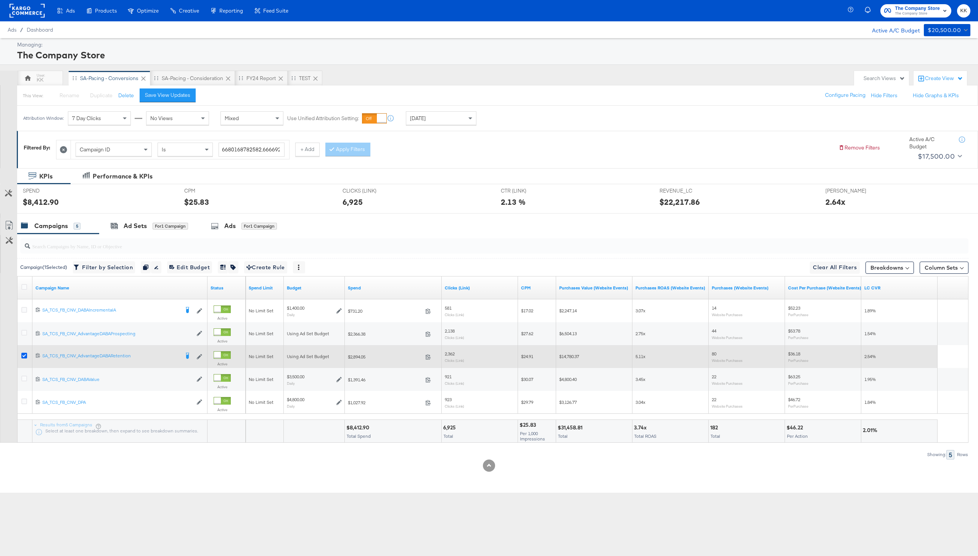
click at [23, 355] on icon at bounding box center [24, 356] width 6 height 6
click at [0, 0] on input "checkbox" at bounding box center [0, 0] width 0 height 0
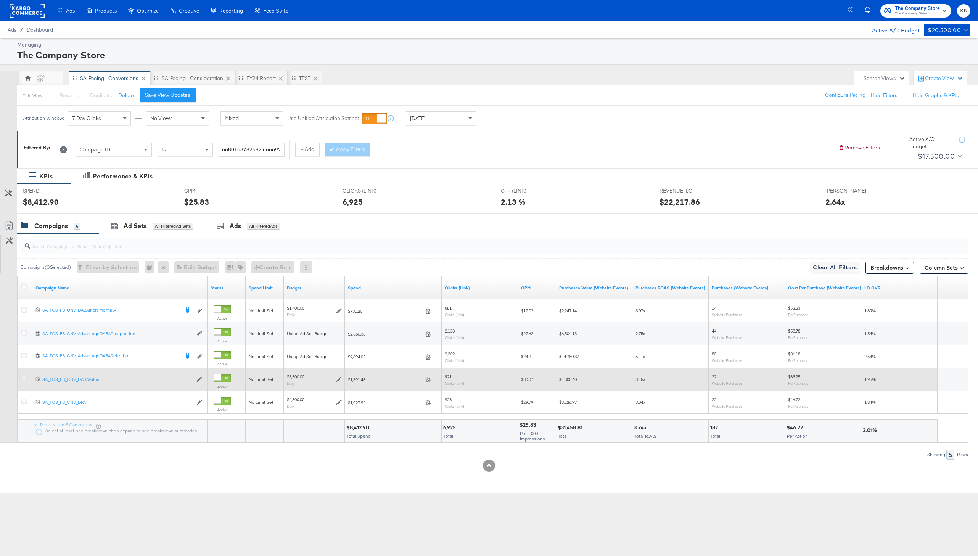
click at [26, 378] on icon at bounding box center [24, 379] width 6 height 6
click at [0, 0] on input "checkbox" at bounding box center [0, 0] width 0 height 0
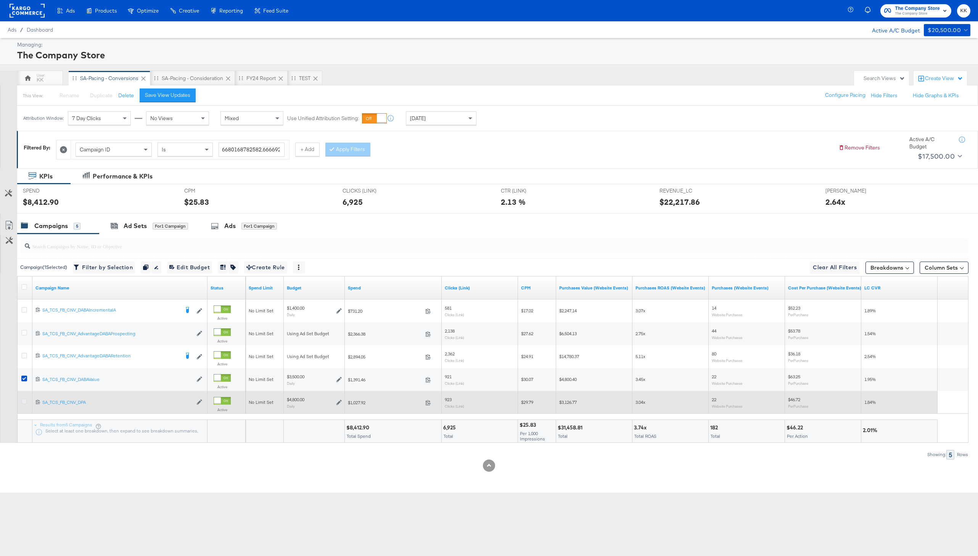
click at [25, 403] on icon at bounding box center [24, 402] width 6 height 6
click at [0, 0] on input "checkbox" at bounding box center [0, 0] width 0 height 0
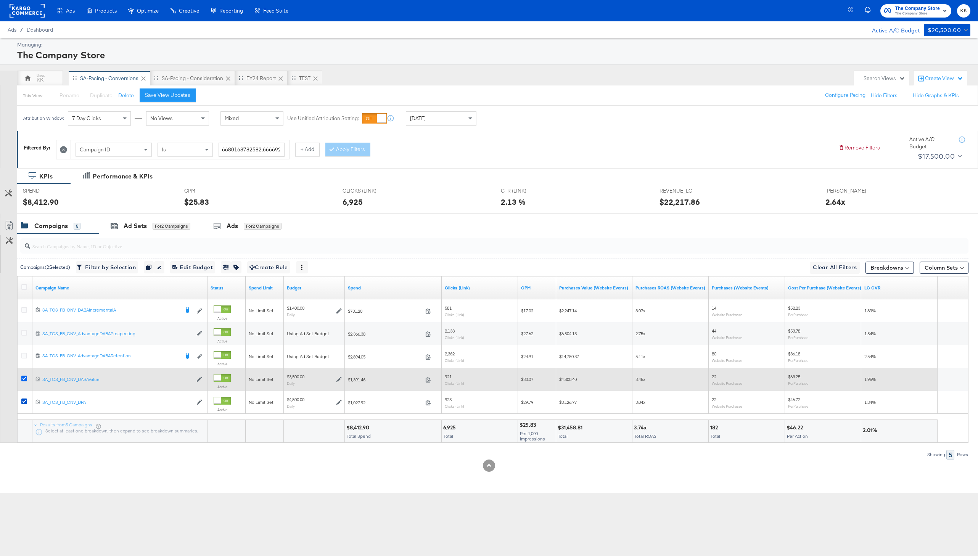
click at [22, 379] on icon at bounding box center [24, 379] width 6 height 6
click at [0, 0] on input "checkbox" at bounding box center [0, 0] width 0 height 0
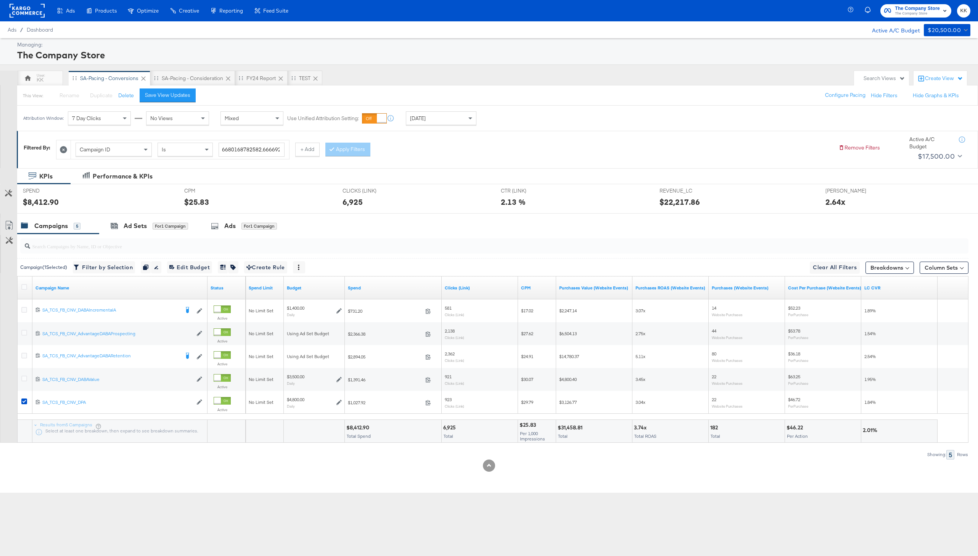
click at [130, 236] on input "search" at bounding box center [455, 243] width 850 height 15
click at [141, 230] on div "Ad Sets for 1 Campaign" at bounding box center [149, 226] width 100 height 16
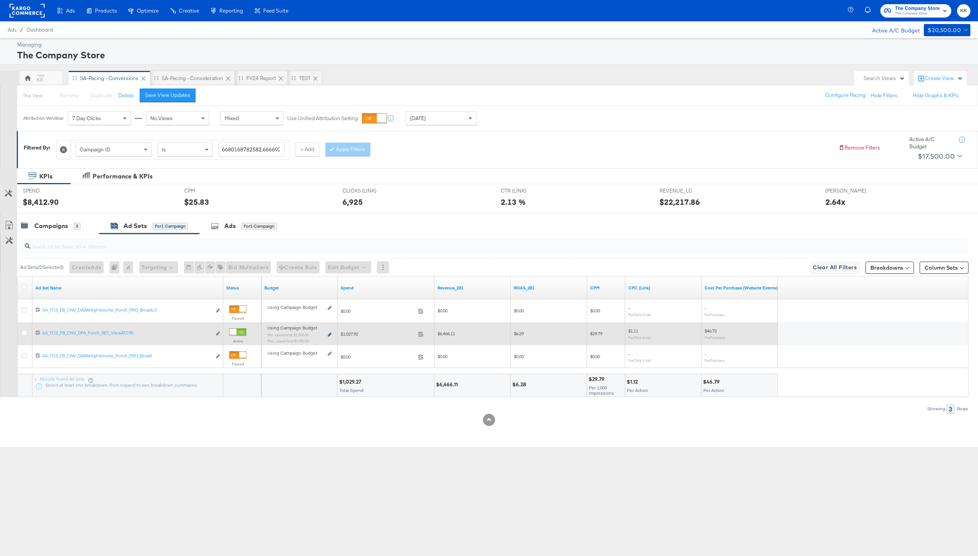
click at [329, 336] on icon at bounding box center [330, 335] width 4 height 4
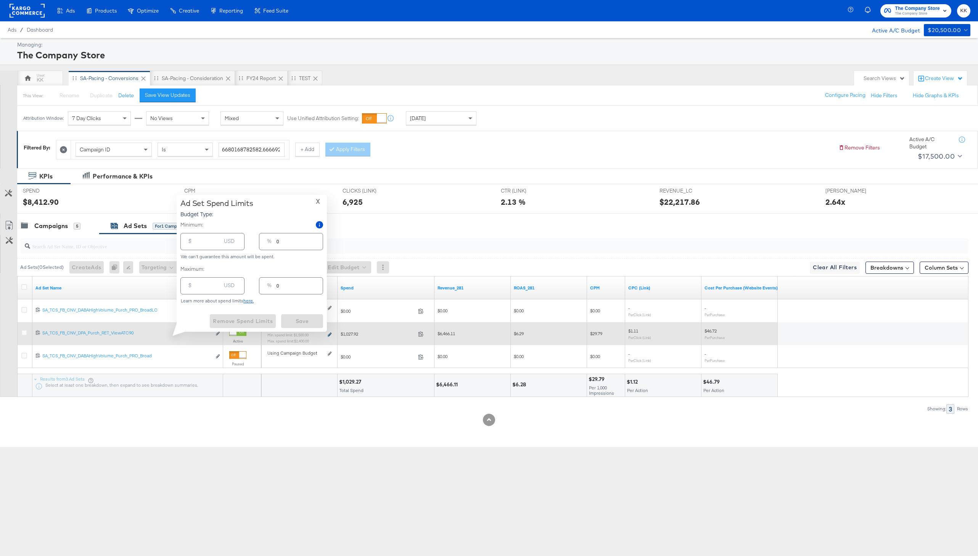
type input "1500.00"
type input "31"
type input "2400.00"
type input "50"
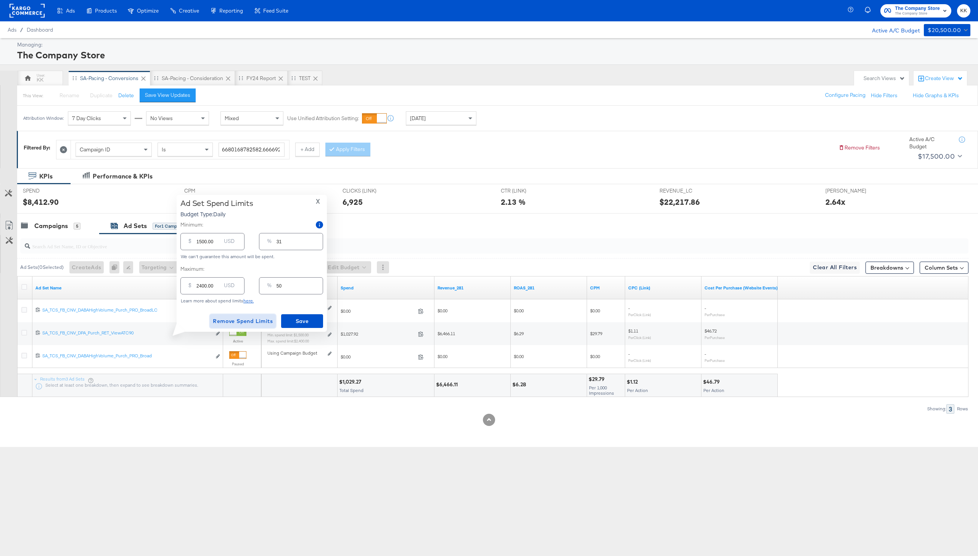
click at [240, 318] on span "Remove Spend Limits" at bounding box center [243, 322] width 60 height 10
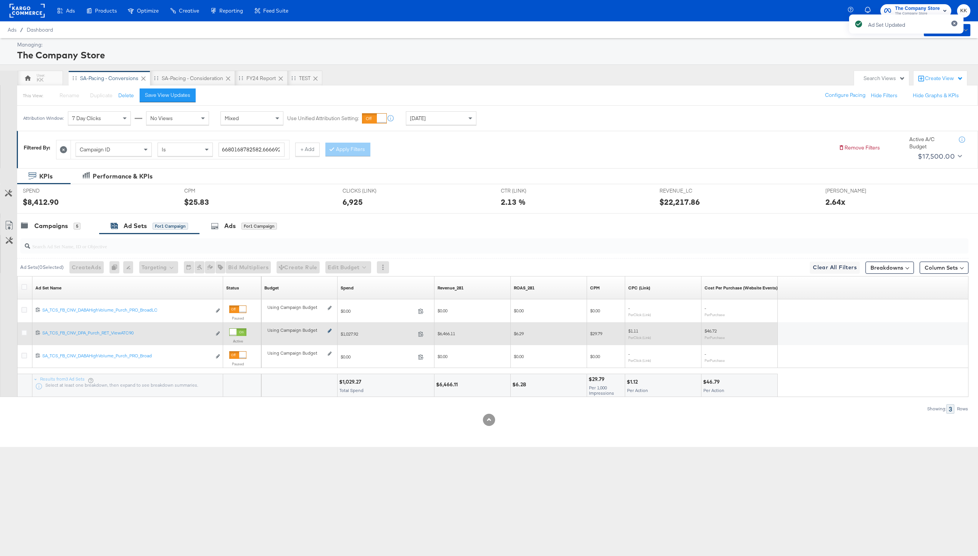
click at [328, 331] on icon at bounding box center [330, 331] width 4 height 4
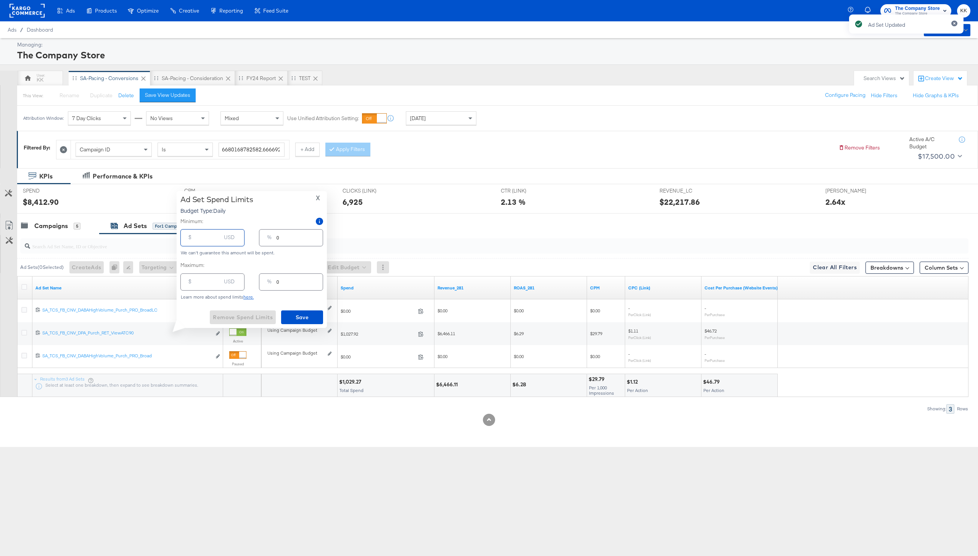
click at [206, 238] on input "number" at bounding box center [209, 235] width 24 height 16
type input "1"
type input "16"
type input "160"
type input "3"
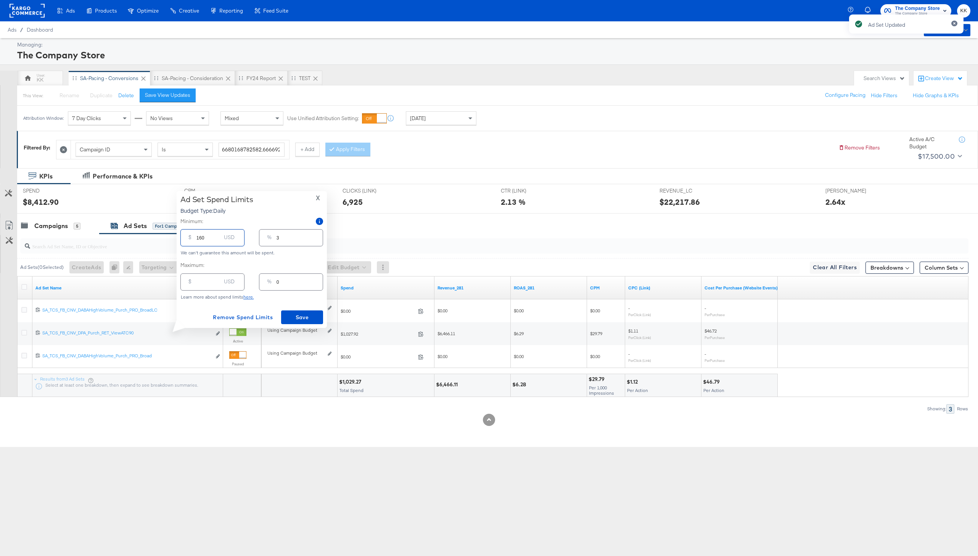
type input "1600"
type input "33"
type input "1600.00"
click at [292, 315] on span "Save" at bounding box center [302, 318] width 36 height 10
click at [68, 226] on div "Campaigns 5" at bounding box center [51, 226] width 60 height 9
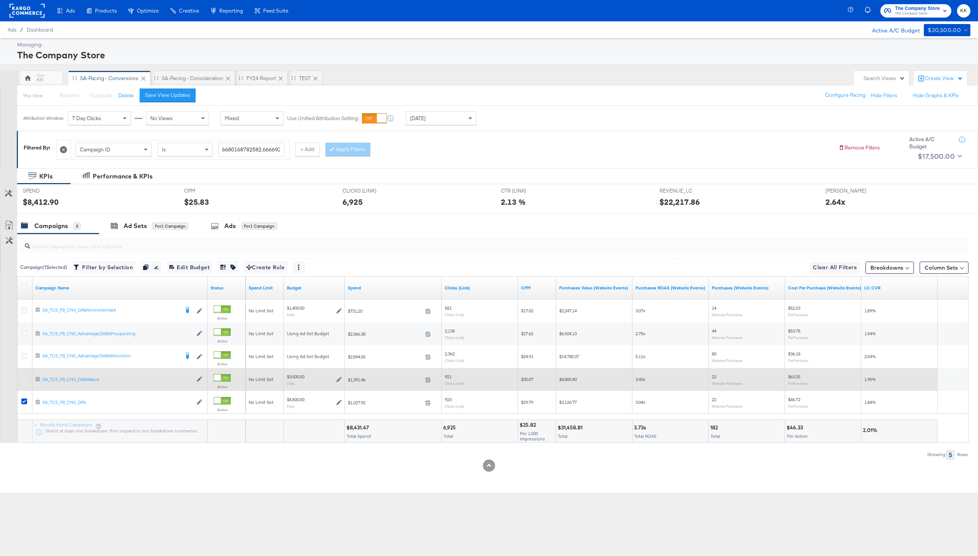
click at [25, 379] on icon at bounding box center [24, 379] width 6 height 6
click at [0, 0] on input "checkbox" at bounding box center [0, 0] width 0 height 0
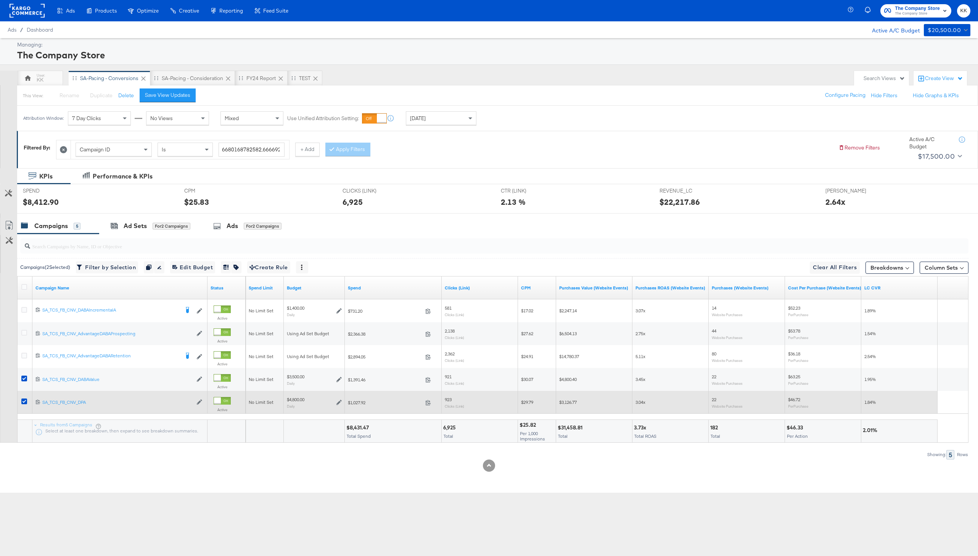
click at [25, 393] on div at bounding box center [25, 402] width 14 height 23
click at [25, 405] on div at bounding box center [25, 403] width 8 height 8
click at [25, 401] on icon at bounding box center [24, 402] width 6 height 6
click at [0, 0] on input "checkbox" at bounding box center [0, 0] width 0 height 0
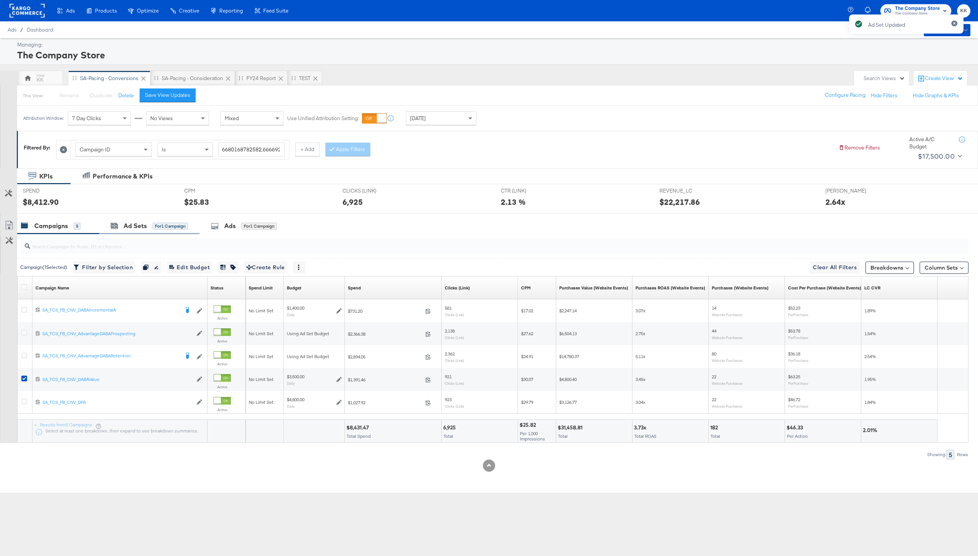
click at [158, 233] on div "Ad Sets for 1 Campaign" at bounding box center [149, 226] width 100 height 16
